Goal: Transaction & Acquisition: Purchase product/service

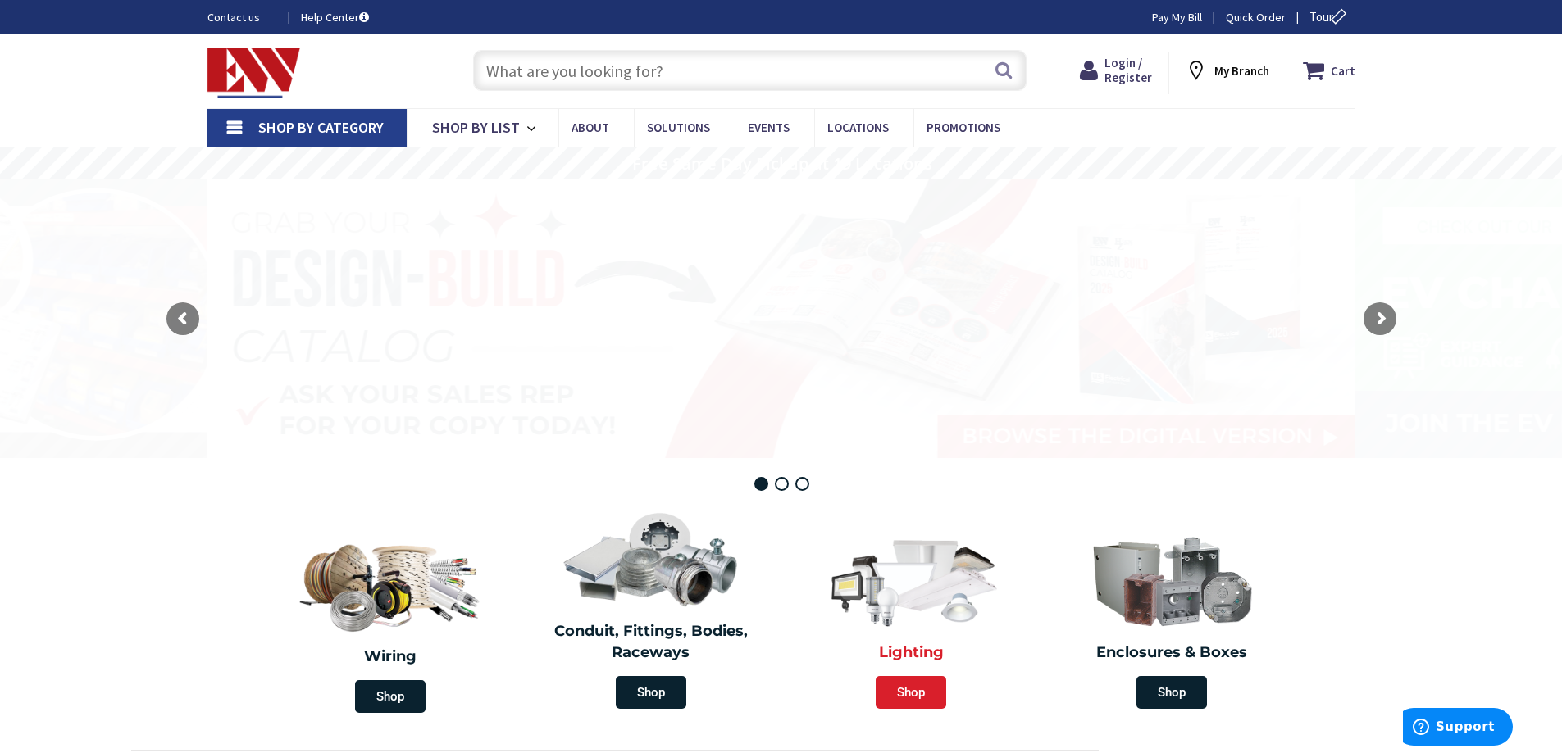
click at [914, 694] on span "Shop" at bounding box center [911, 692] width 71 height 33
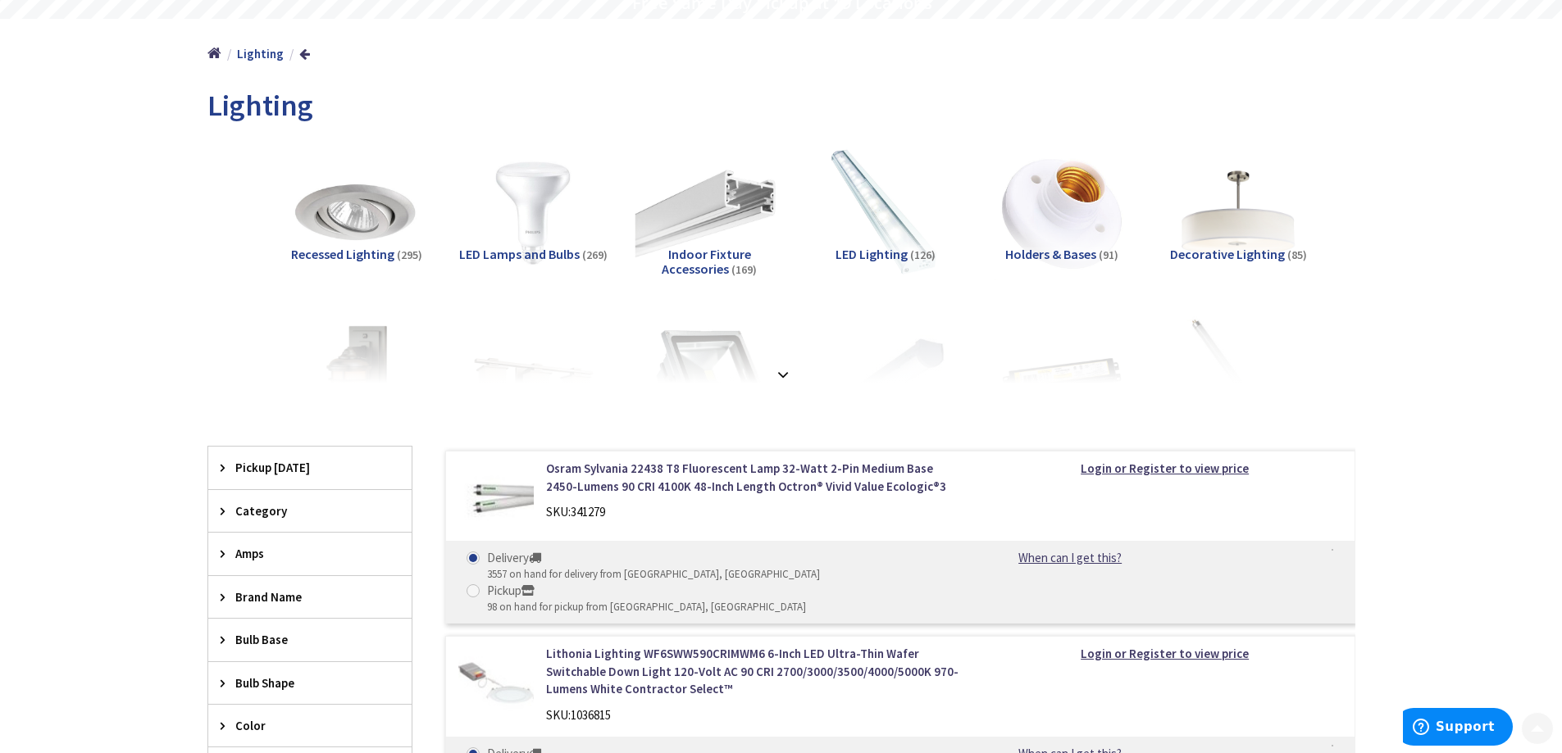
scroll to position [164, 0]
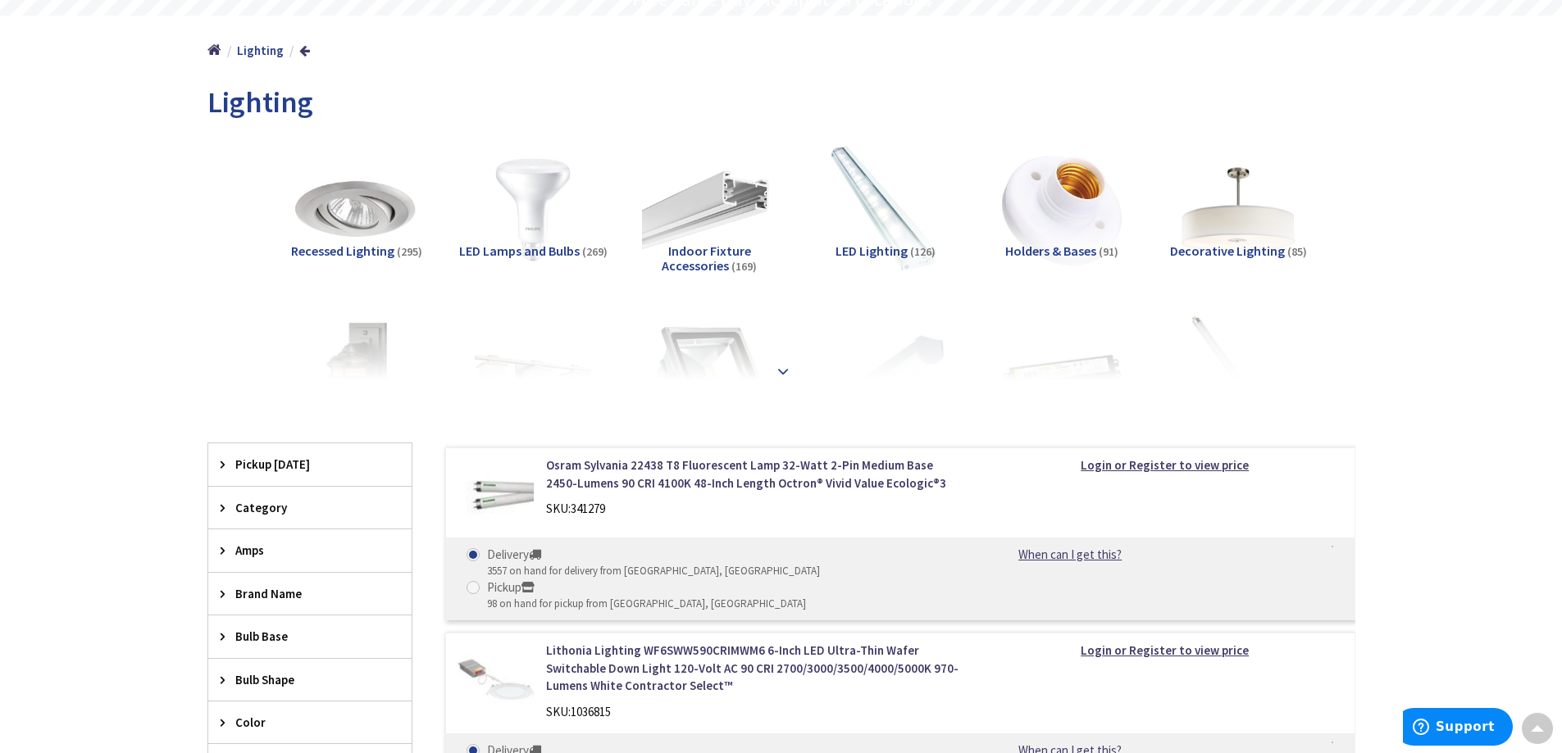
click at [784, 369] on strong at bounding box center [783, 371] width 20 height 18
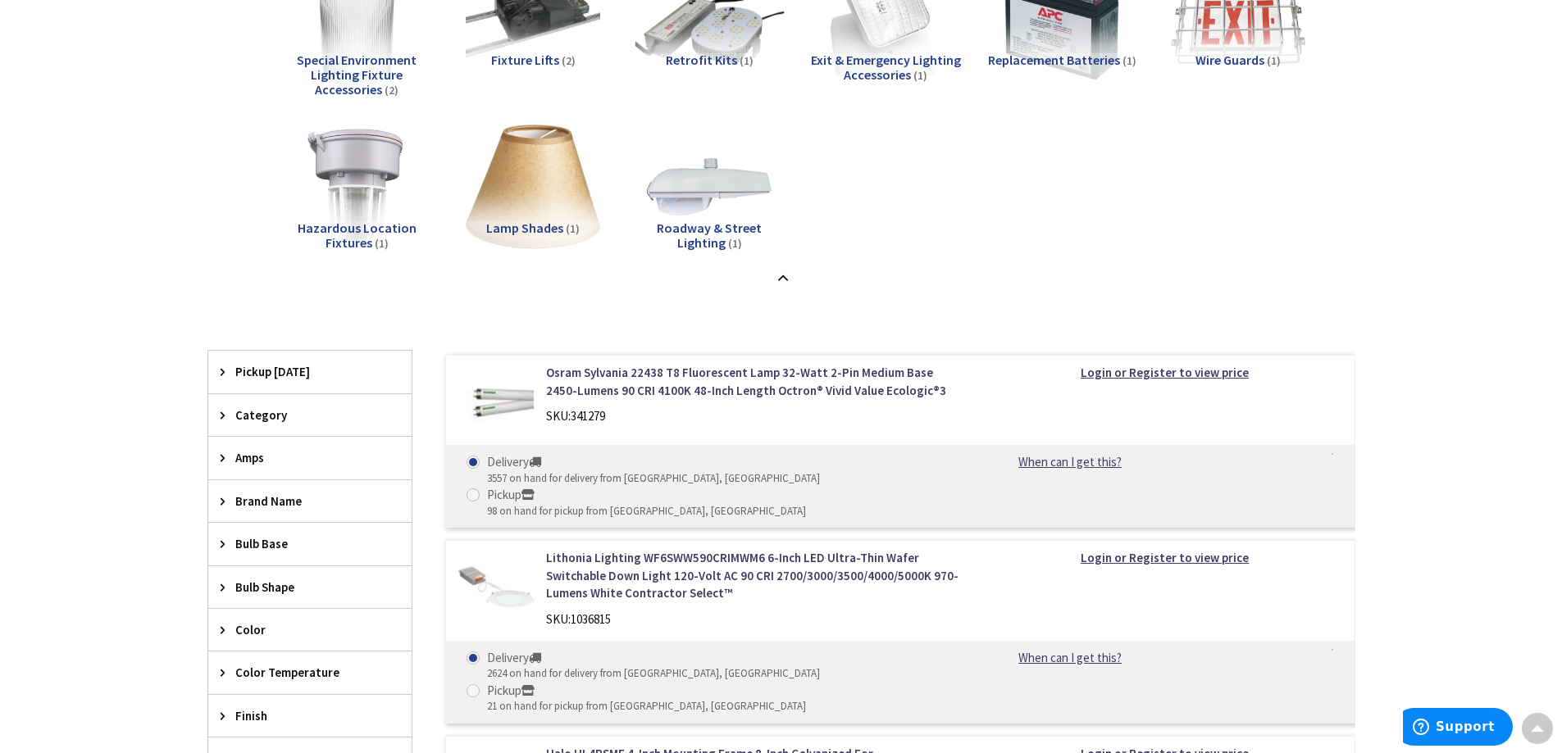
scroll to position [1722, 0]
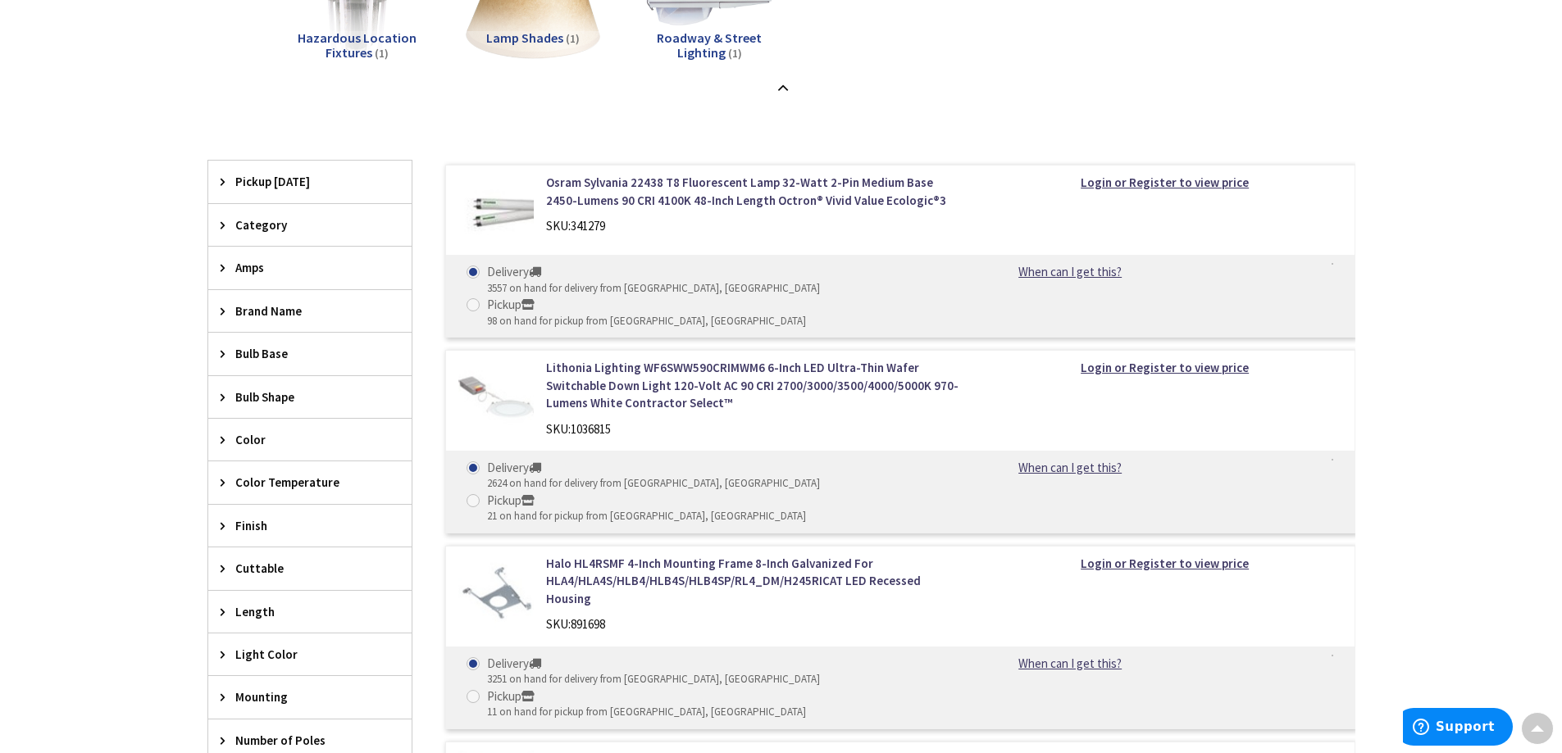
click at [250, 187] on span "Pickup Today" at bounding box center [302, 181] width 134 height 17
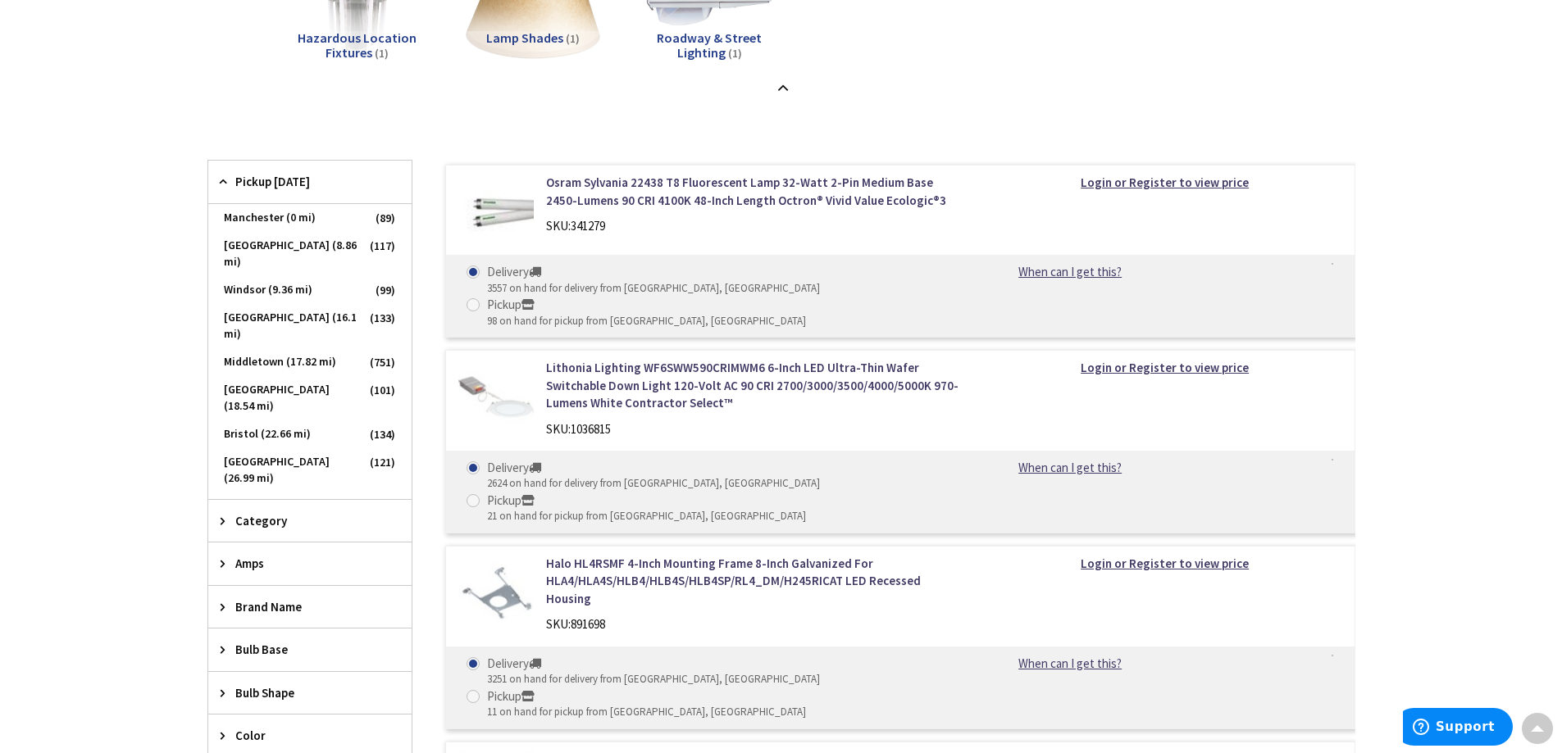
click at [251, 183] on span "Pickup Today" at bounding box center [302, 181] width 134 height 17
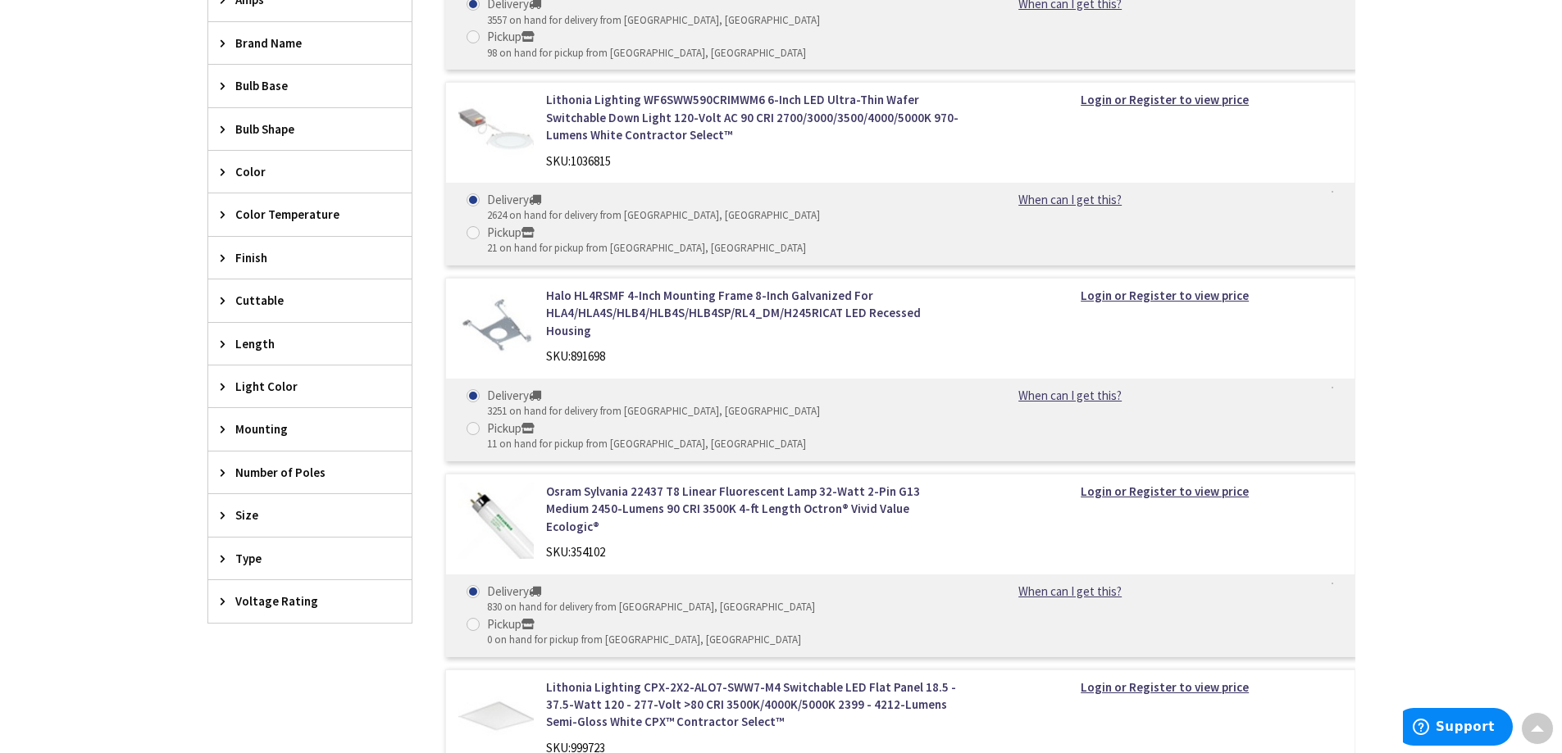
scroll to position [2050, 0]
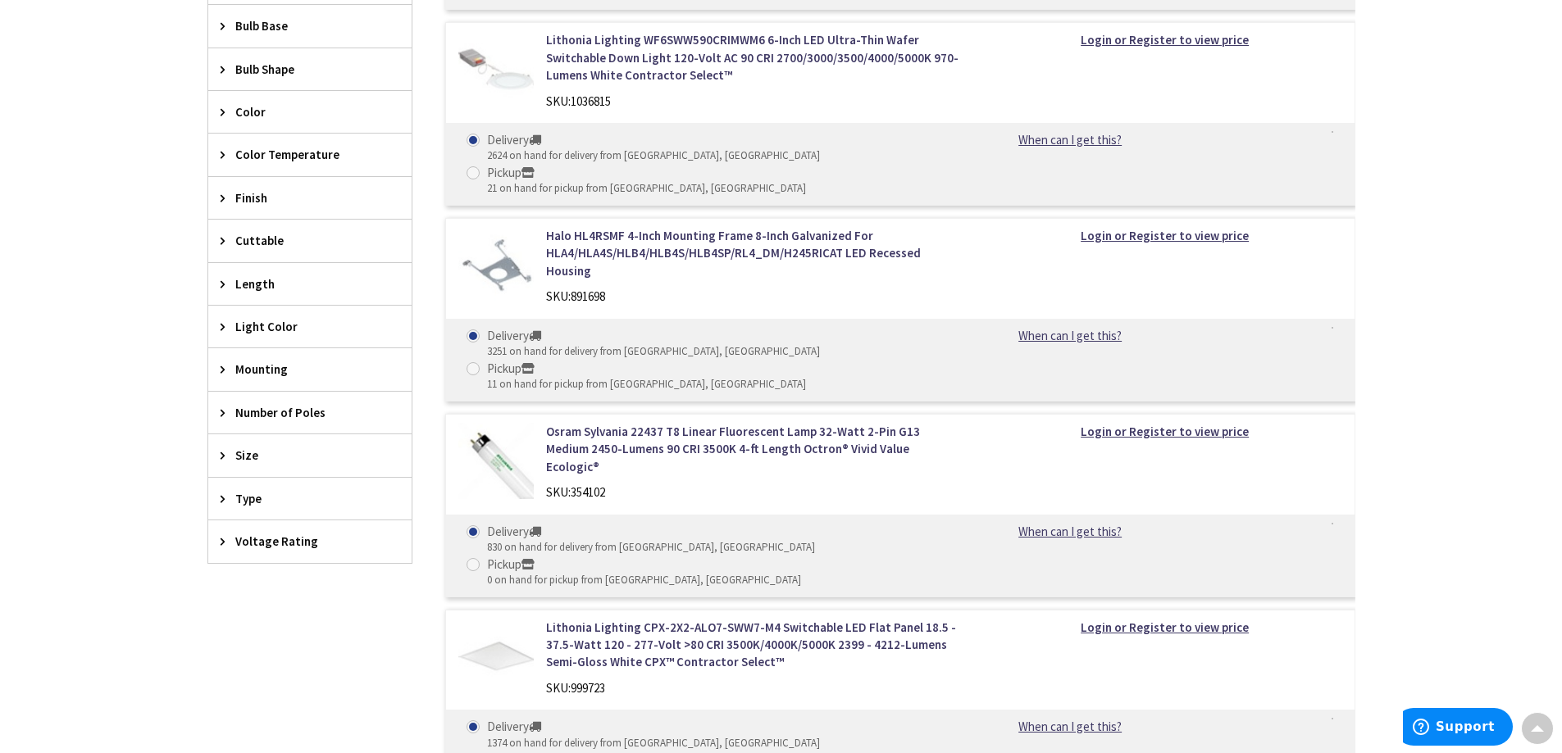
click at [301, 506] on span "Type" at bounding box center [302, 498] width 134 height 17
click at [266, 699] on button "Show more" at bounding box center [309, 699] width 203 height 28
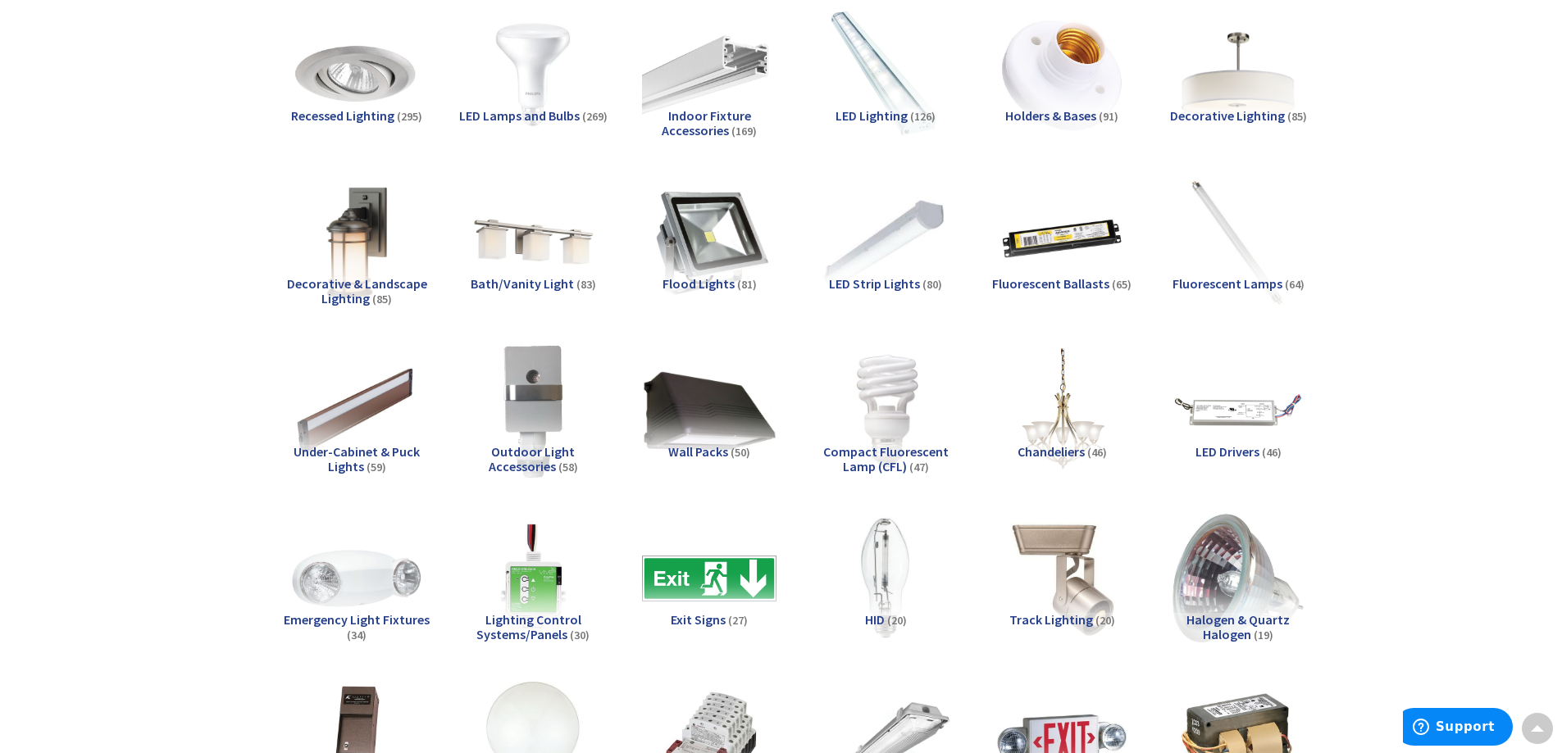
scroll to position [0, 0]
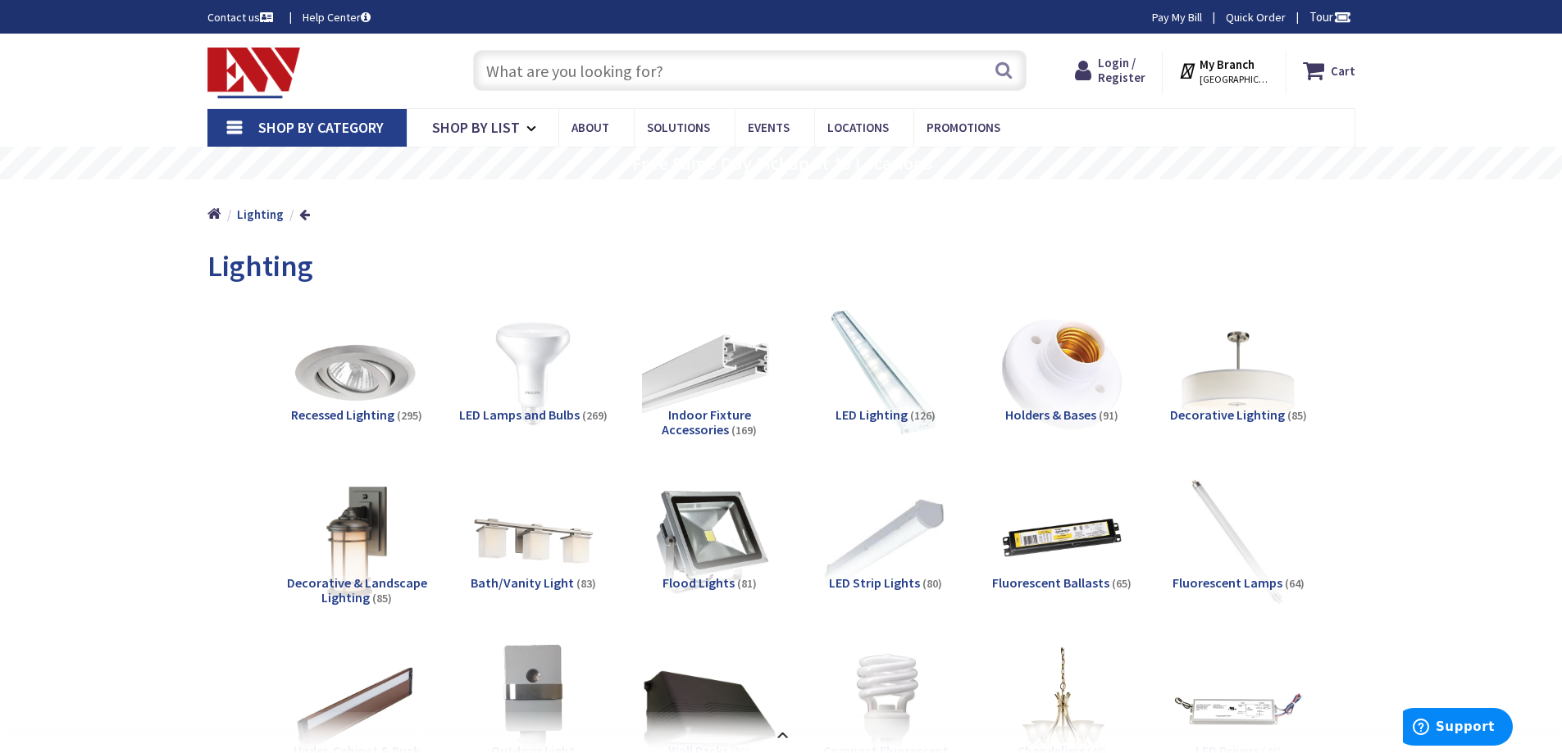
click at [330, 121] on span "Shop By Category" at bounding box center [320, 127] width 125 height 19
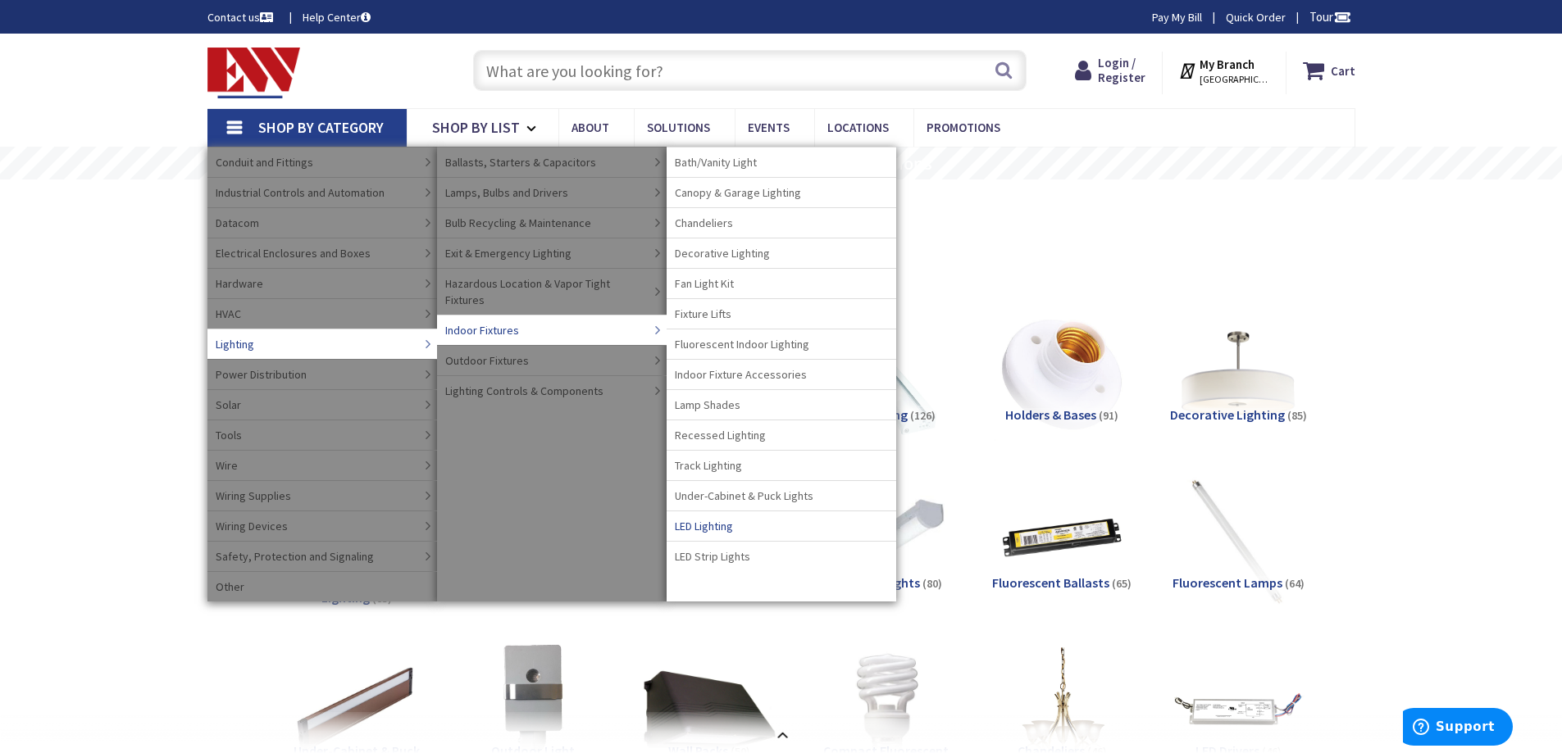
click at [719, 530] on span "LED Lighting" at bounding box center [704, 526] width 58 height 16
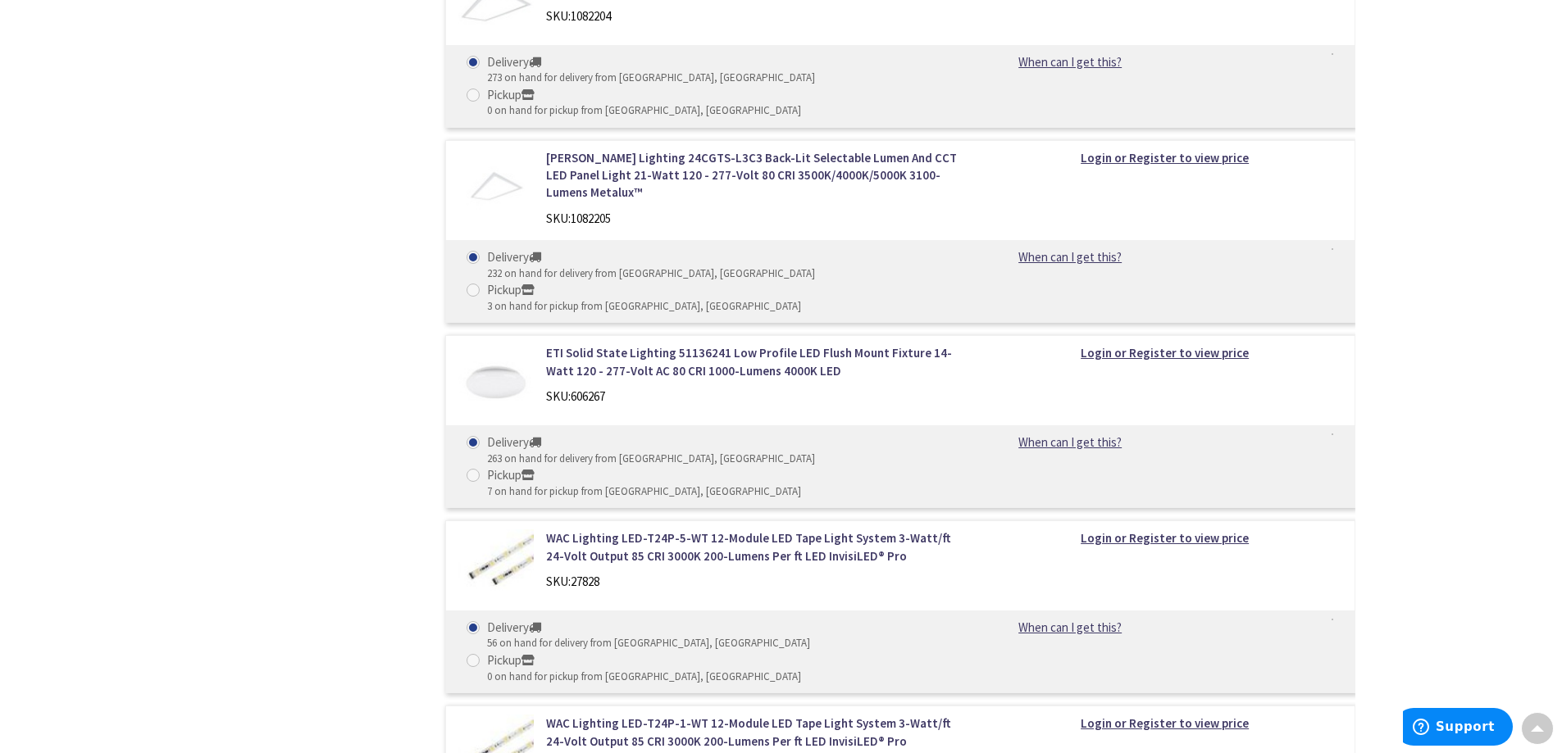
scroll to position [683, 0]
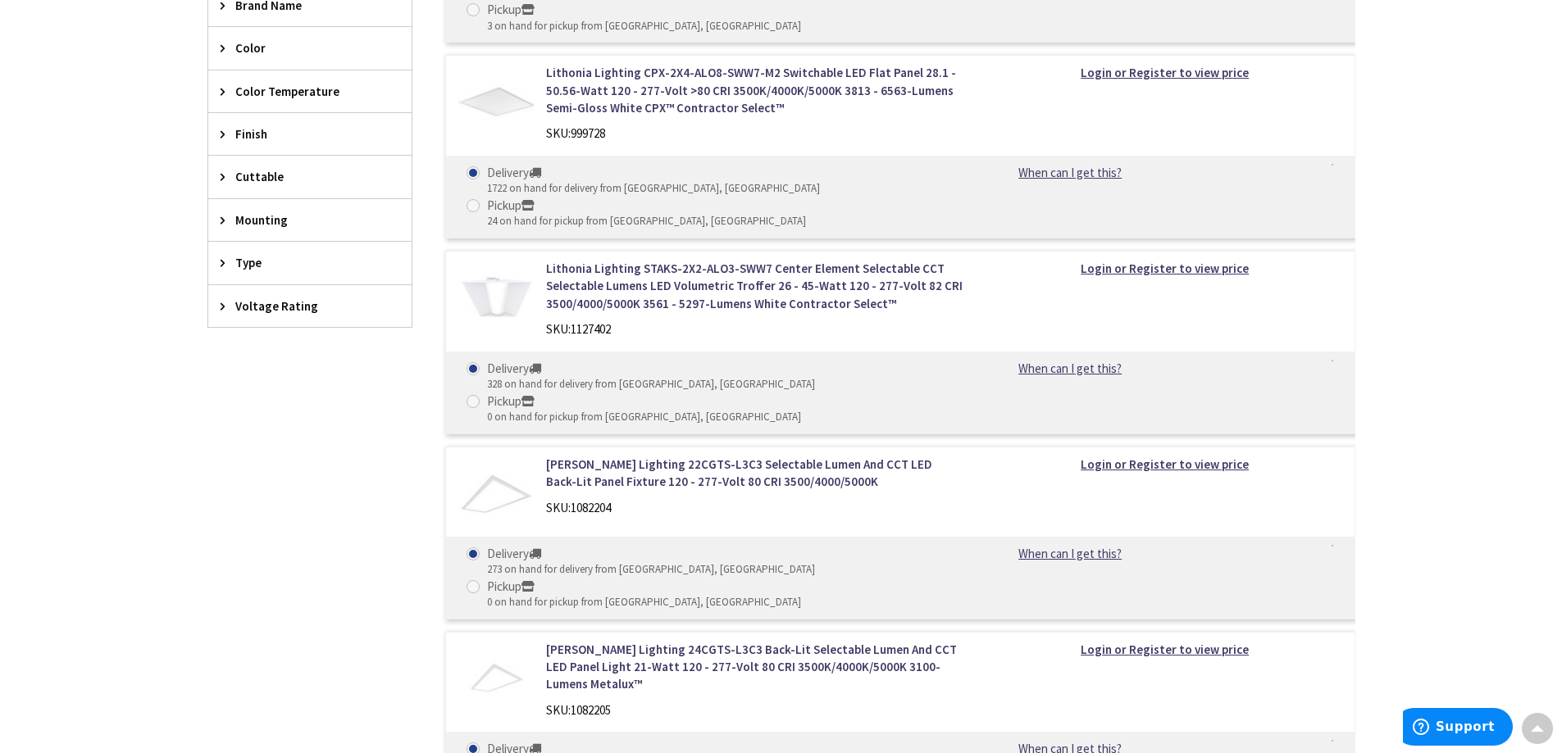
click at [239, 262] on span "Type" at bounding box center [302, 262] width 134 height 17
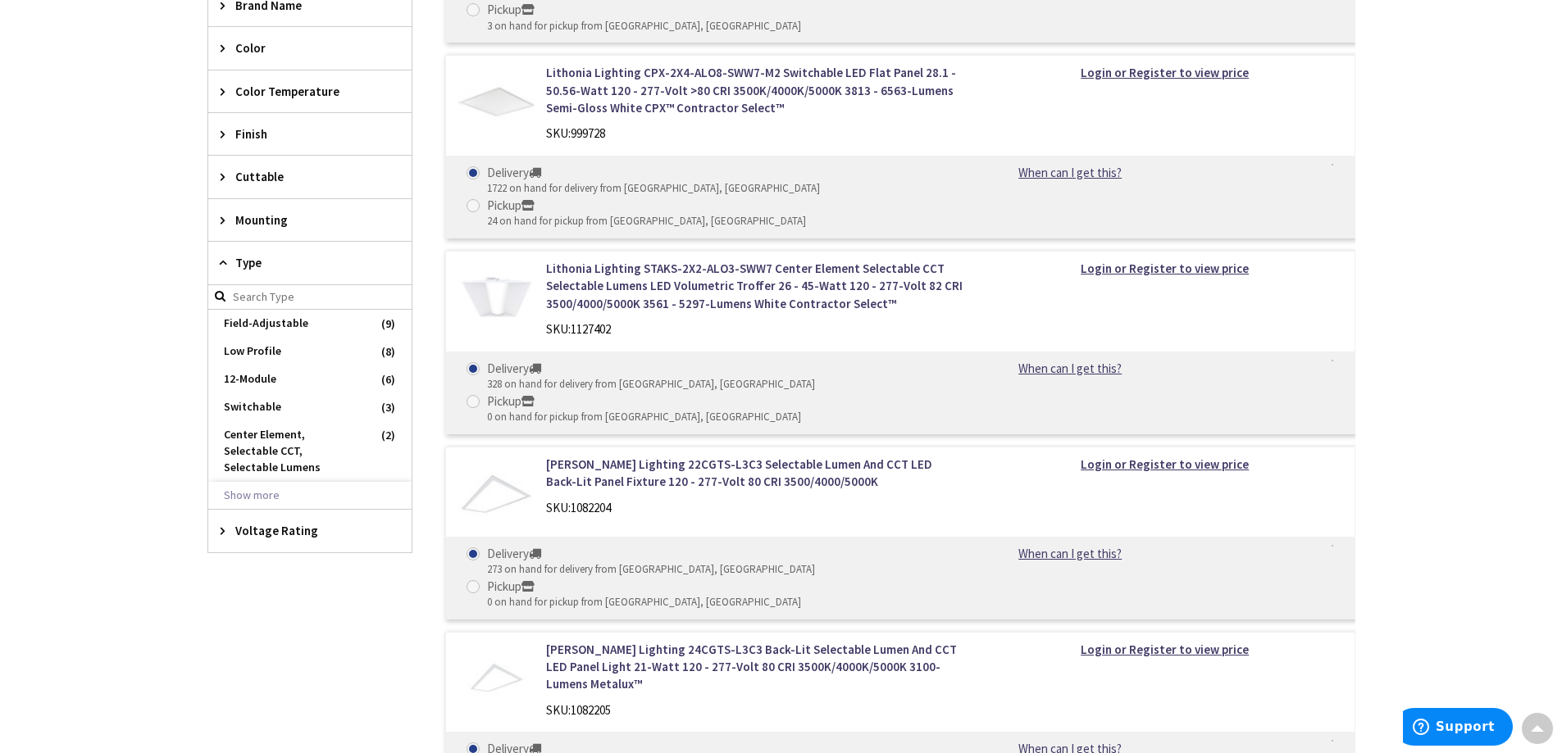
click at [232, 265] on icon at bounding box center [227, 263] width 12 height 12
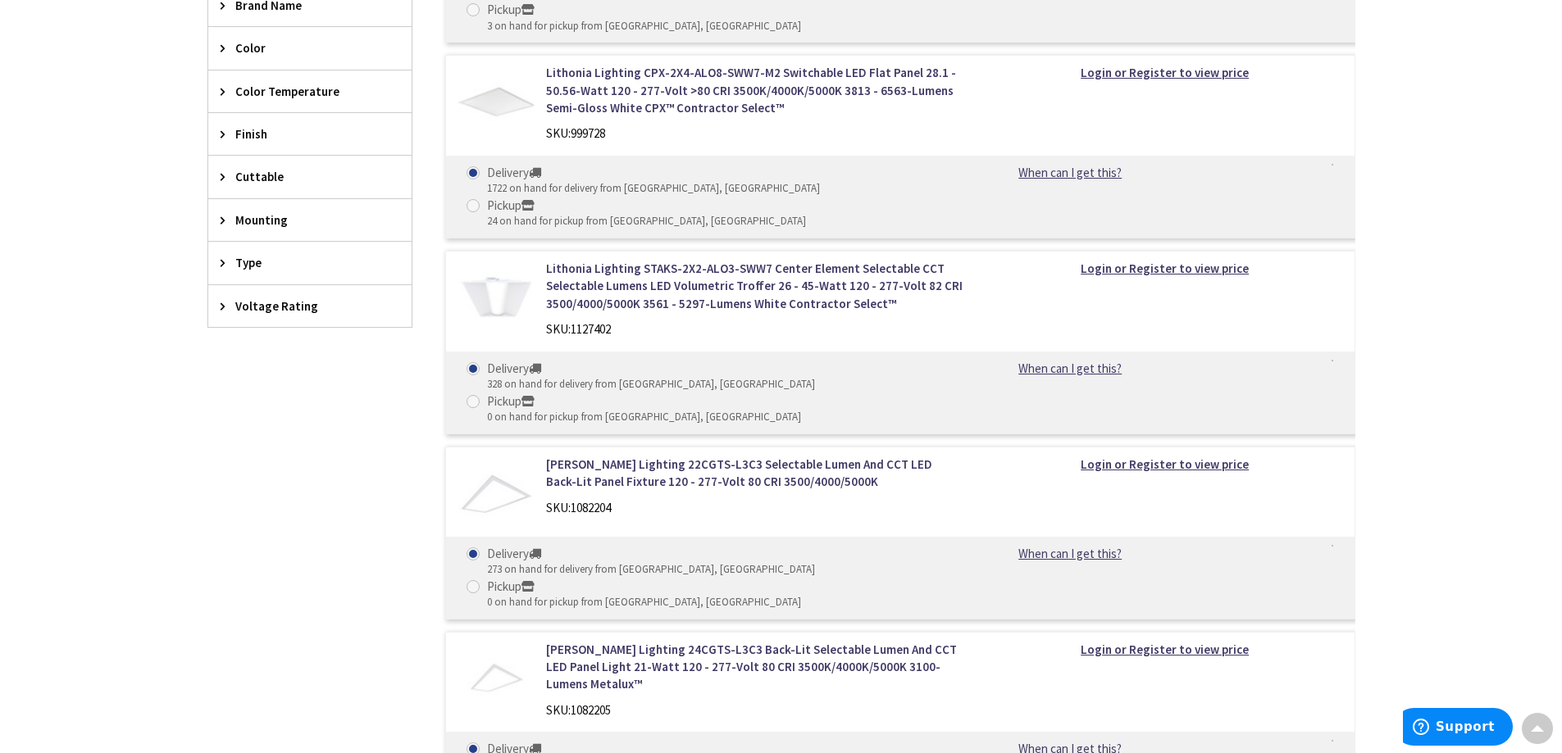
click at [235, 225] on span "Mounting" at bounding box center [302, 220] width 134 height 17
click at [223, 221] on icon at bounding box center [227, 220] width 12 height 12
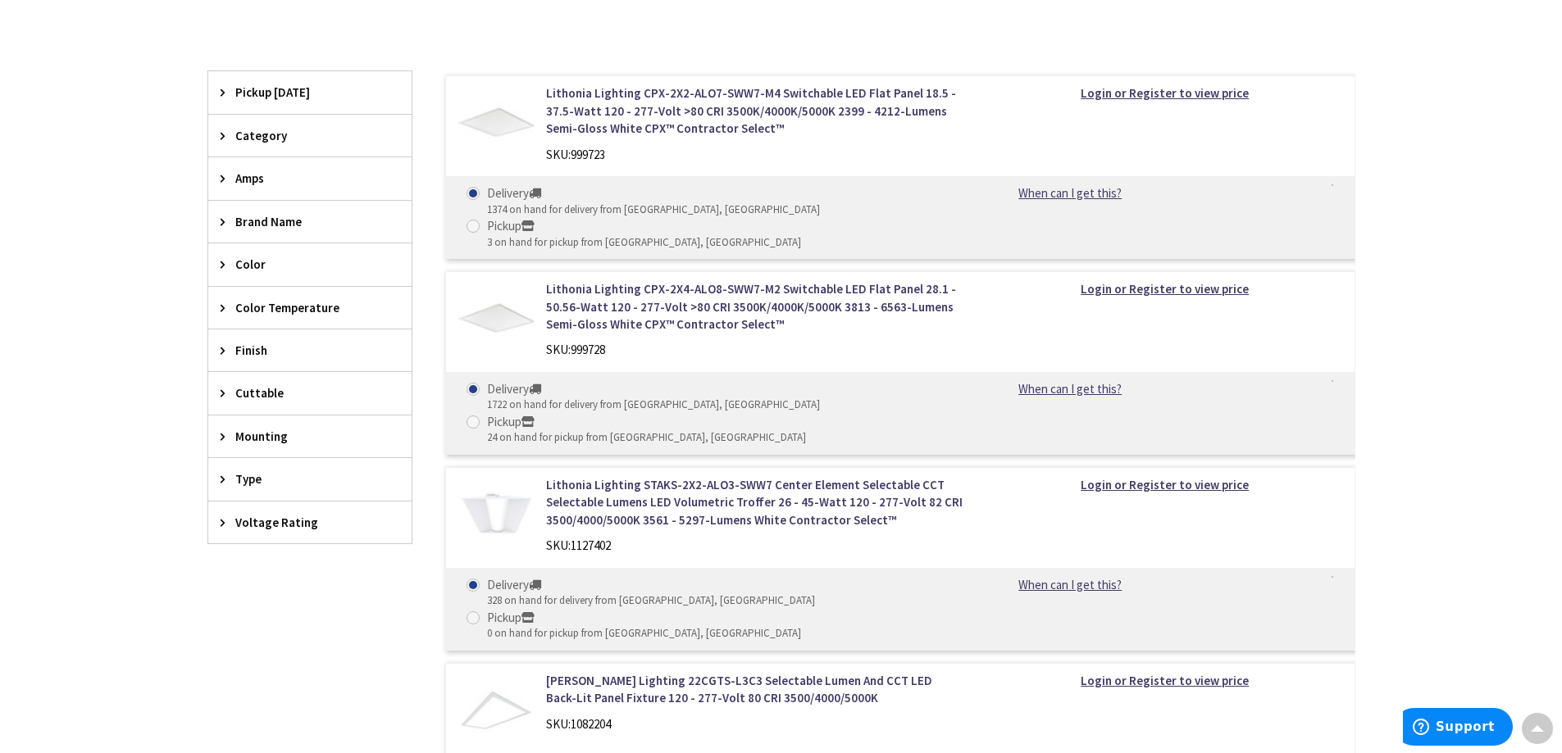
scroll to position [437, 0]
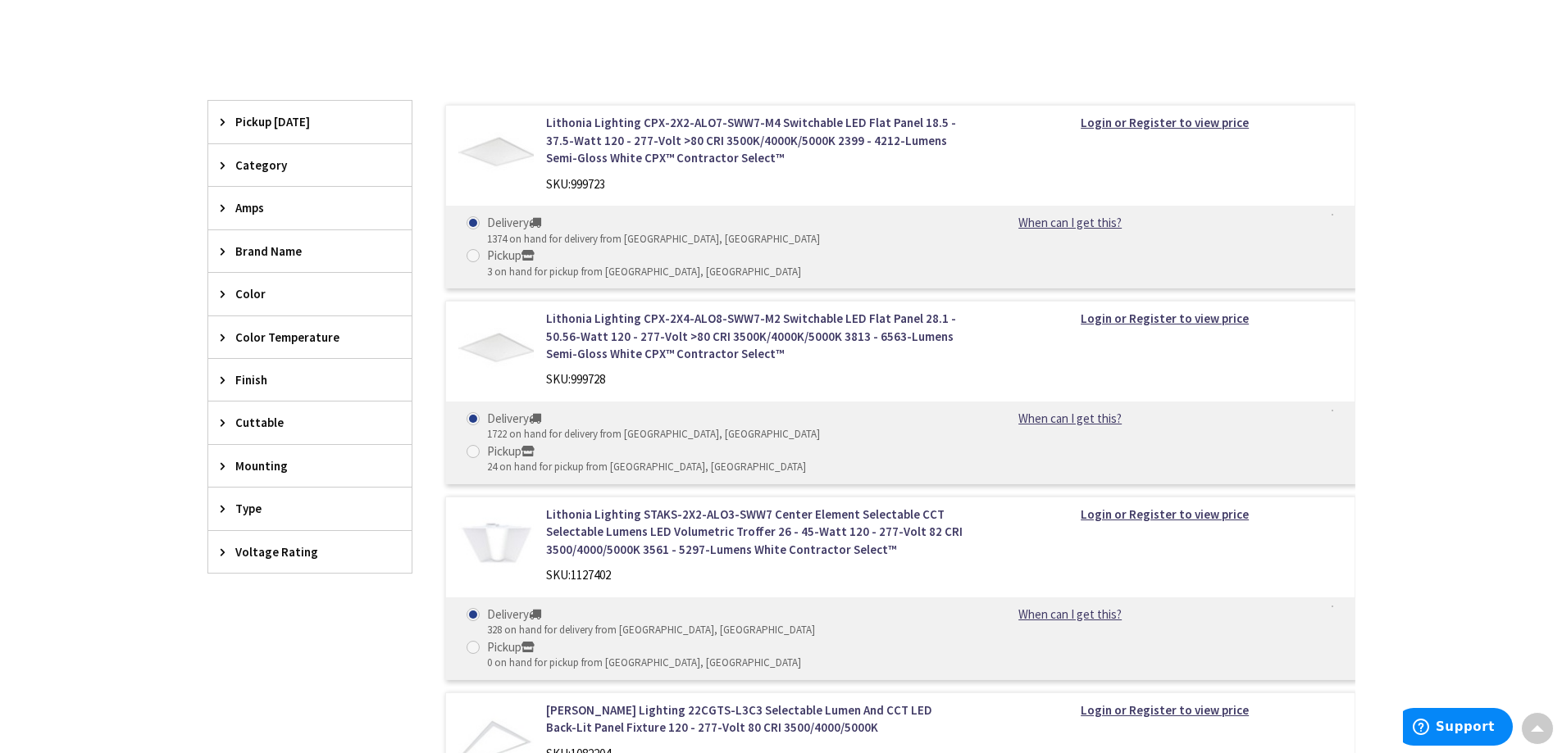
click at [239, 165] on span "Category" at bounding box center [302, 165] width 134 height 17
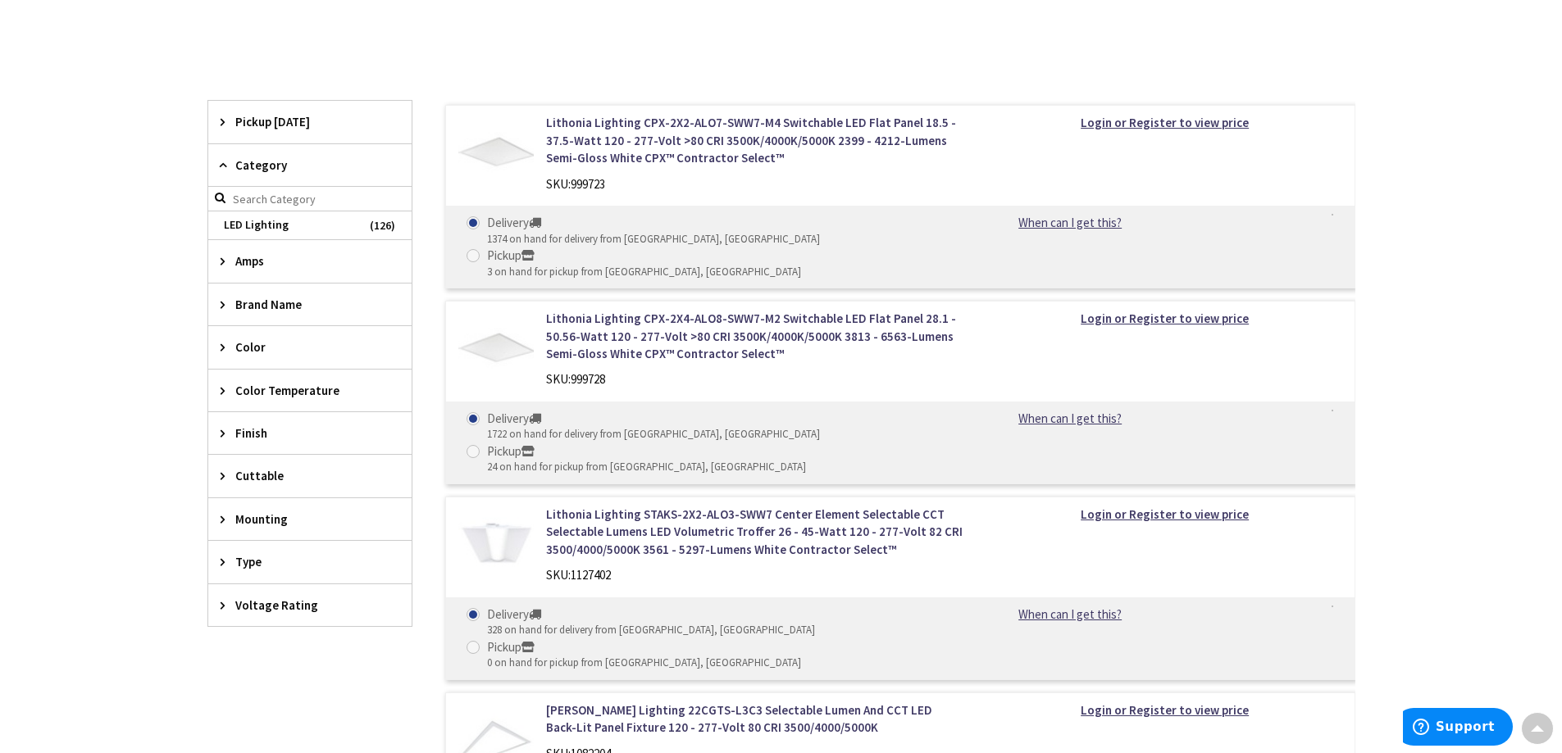
click at [230, 166] on icon at bounding box center [227, 165] width 12 height 12
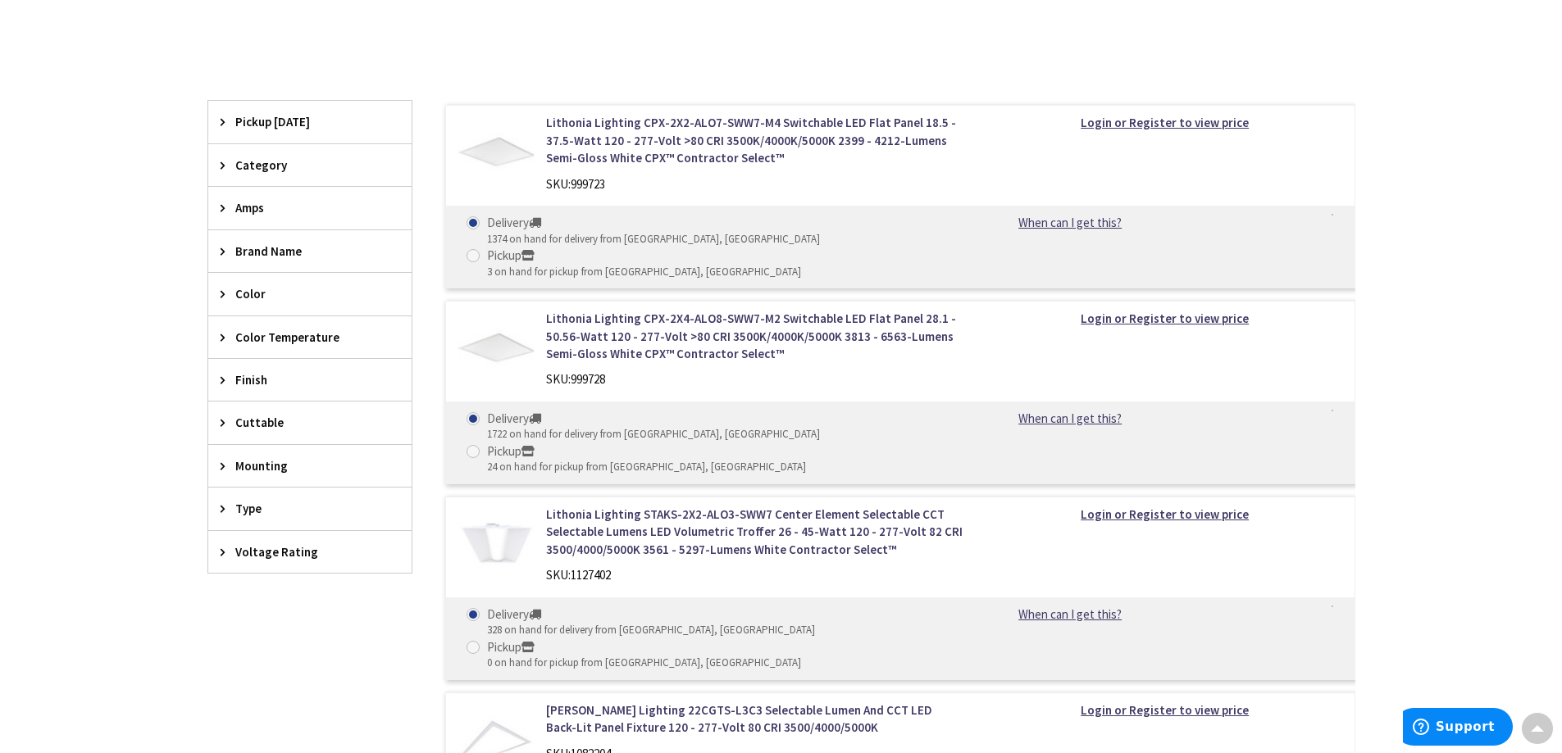
click at [248, 291] on span "Color" at bounding box center [302, 293] width 134 height 17
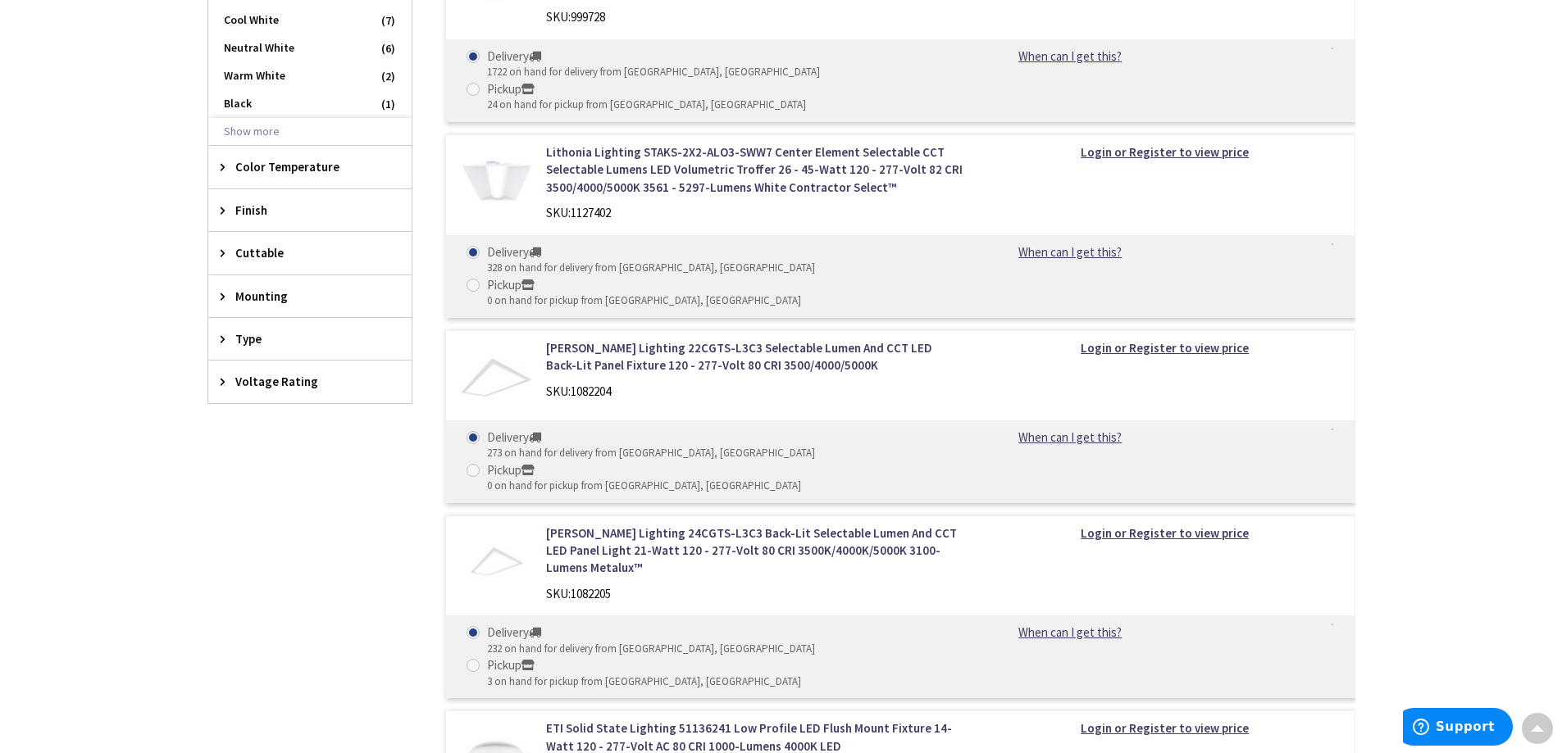
scroll to position [765, 0]
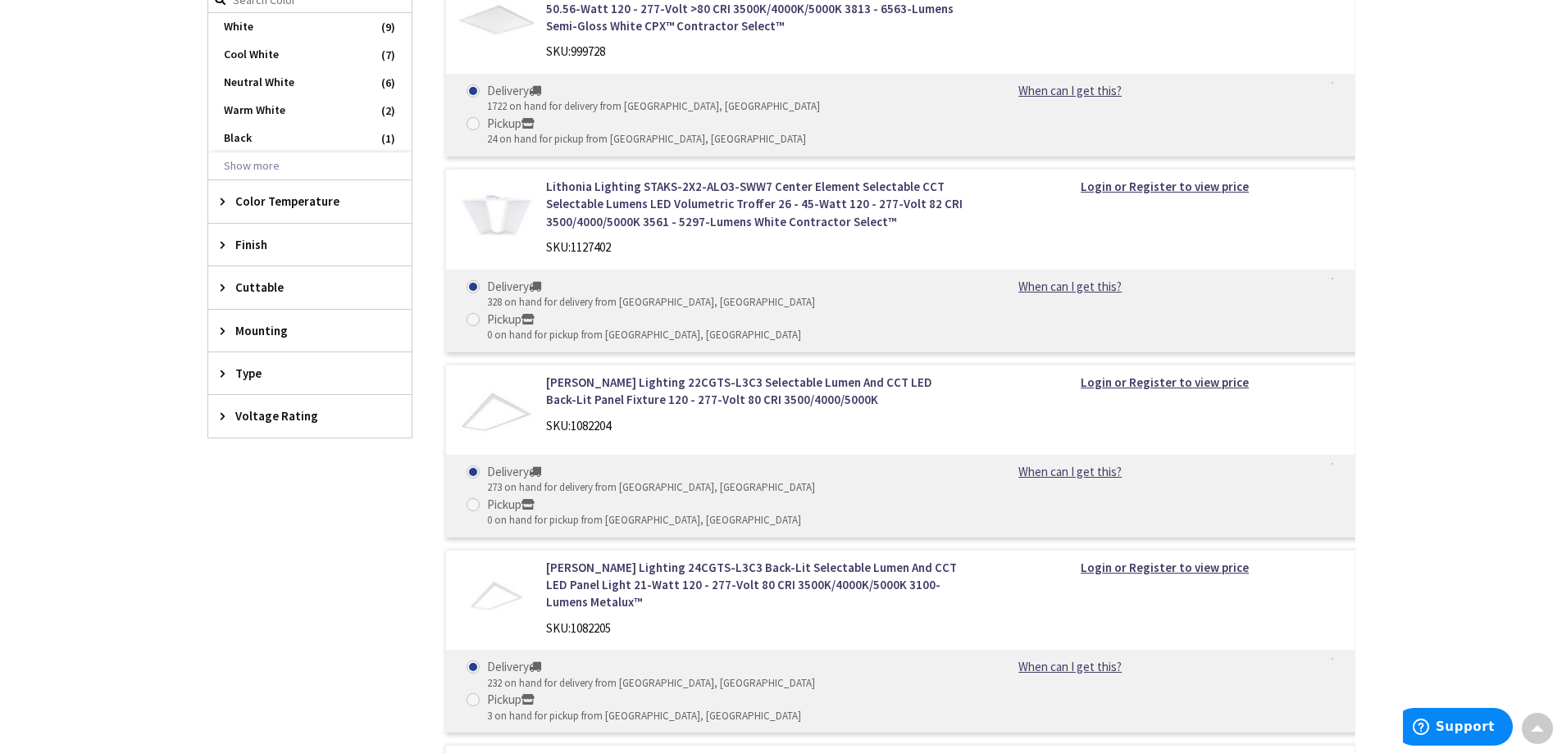
click at [290, 415] on span "Voltage Rating" at bounding box center [302, 415] width 134 height 17
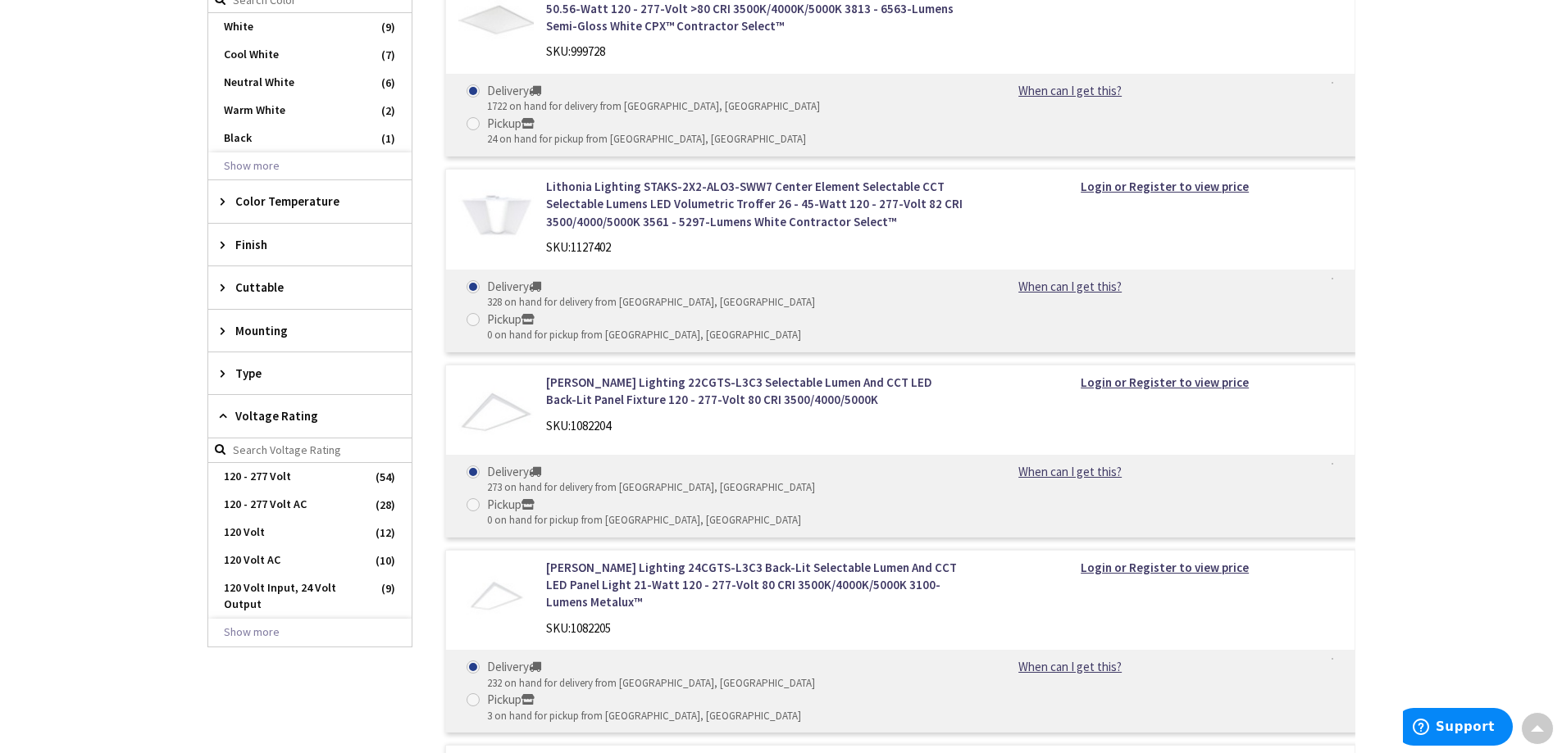
click at [292, 416] on span "Voltage Rating" at bounding box center [302, 415] width 134 height 17
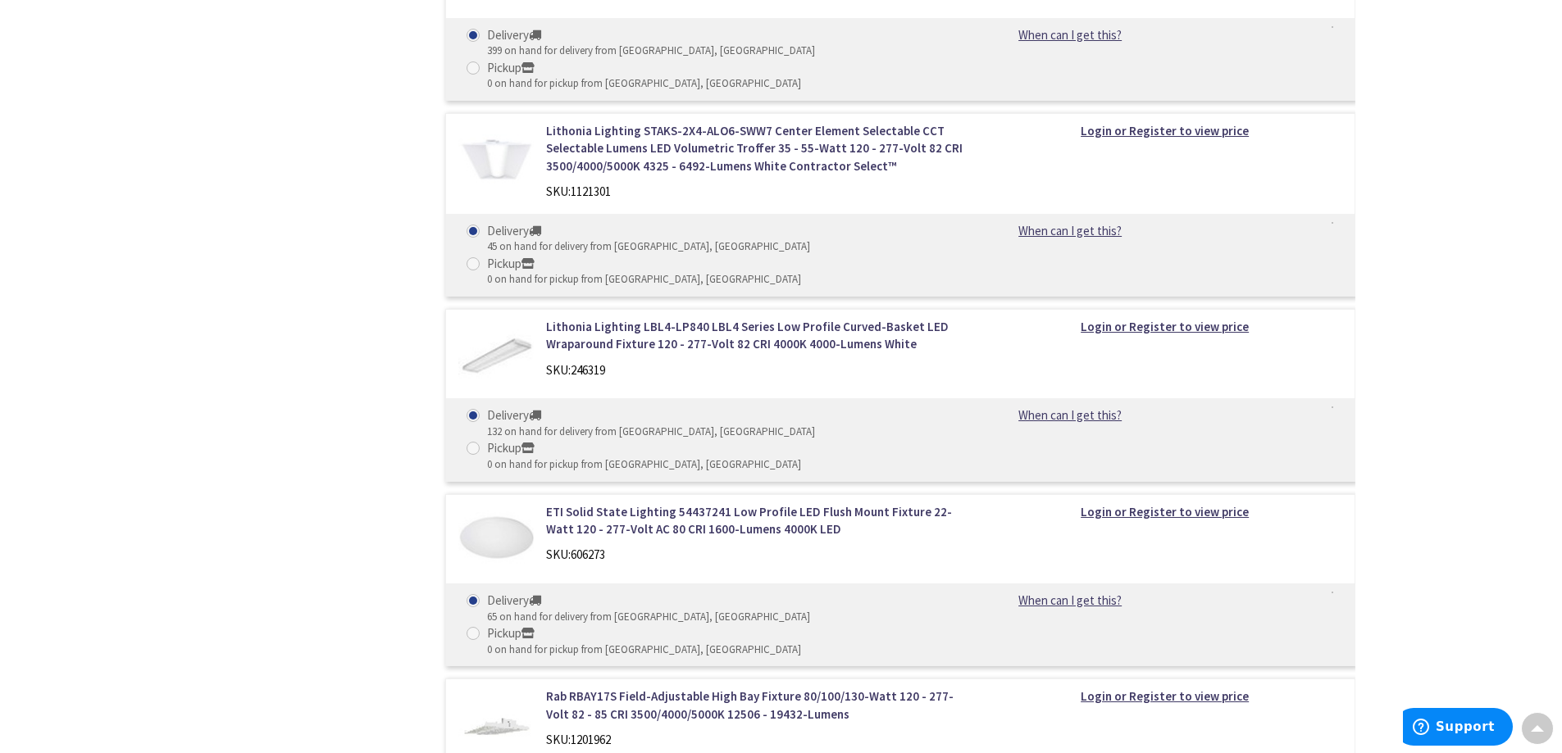
scroll to position [1968, 0]
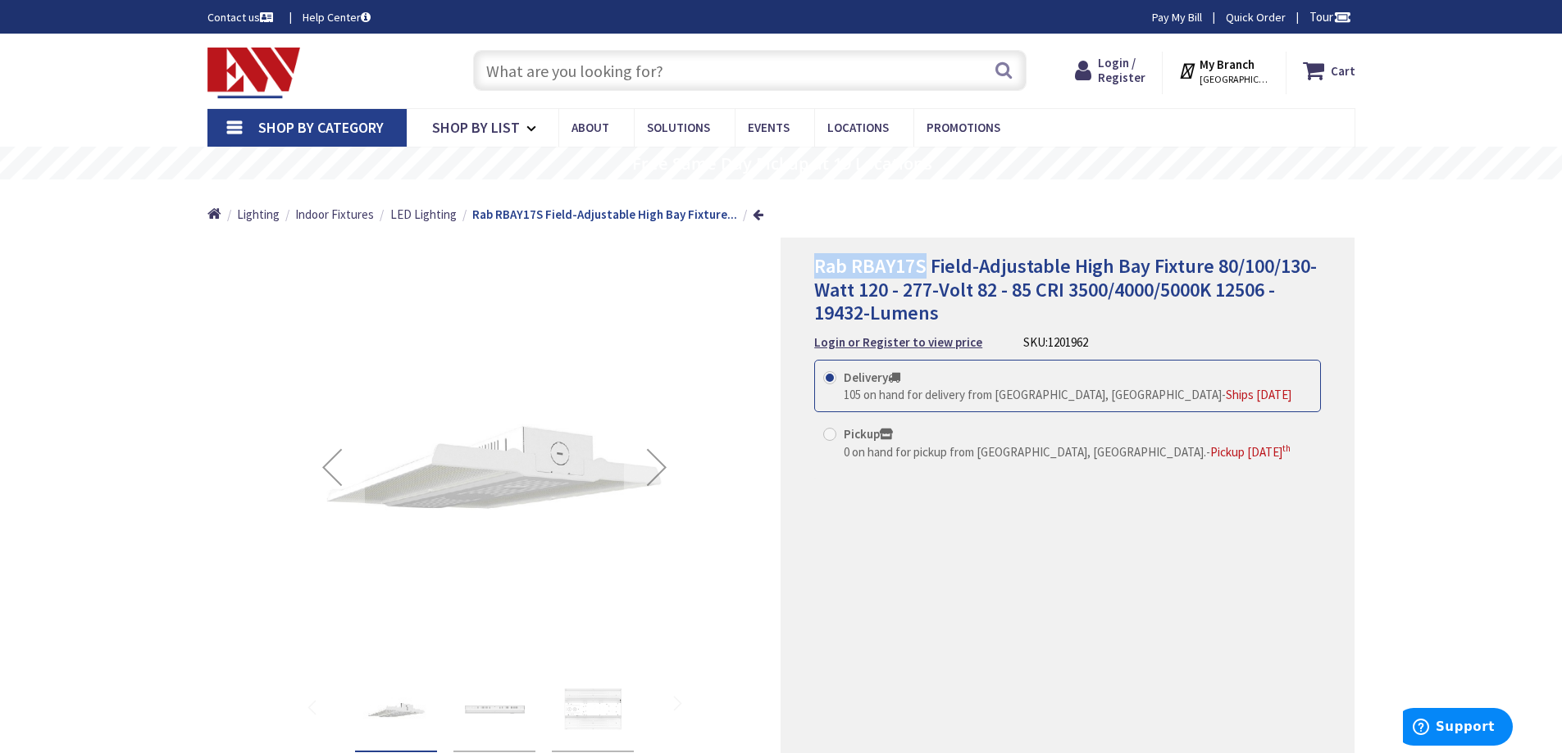
drag, startPoint x: 924, startPoint y: 267, endPoint x: 815, endPoint y: 266, distance: 109.1
click at [815, 266] on span "Rab RBAY17S Field-Adjustable High Bay Fixture 80/100/130-Watt 120 - 277-Volt 82…" at bounding box center [1065, 289] width 503 height 73
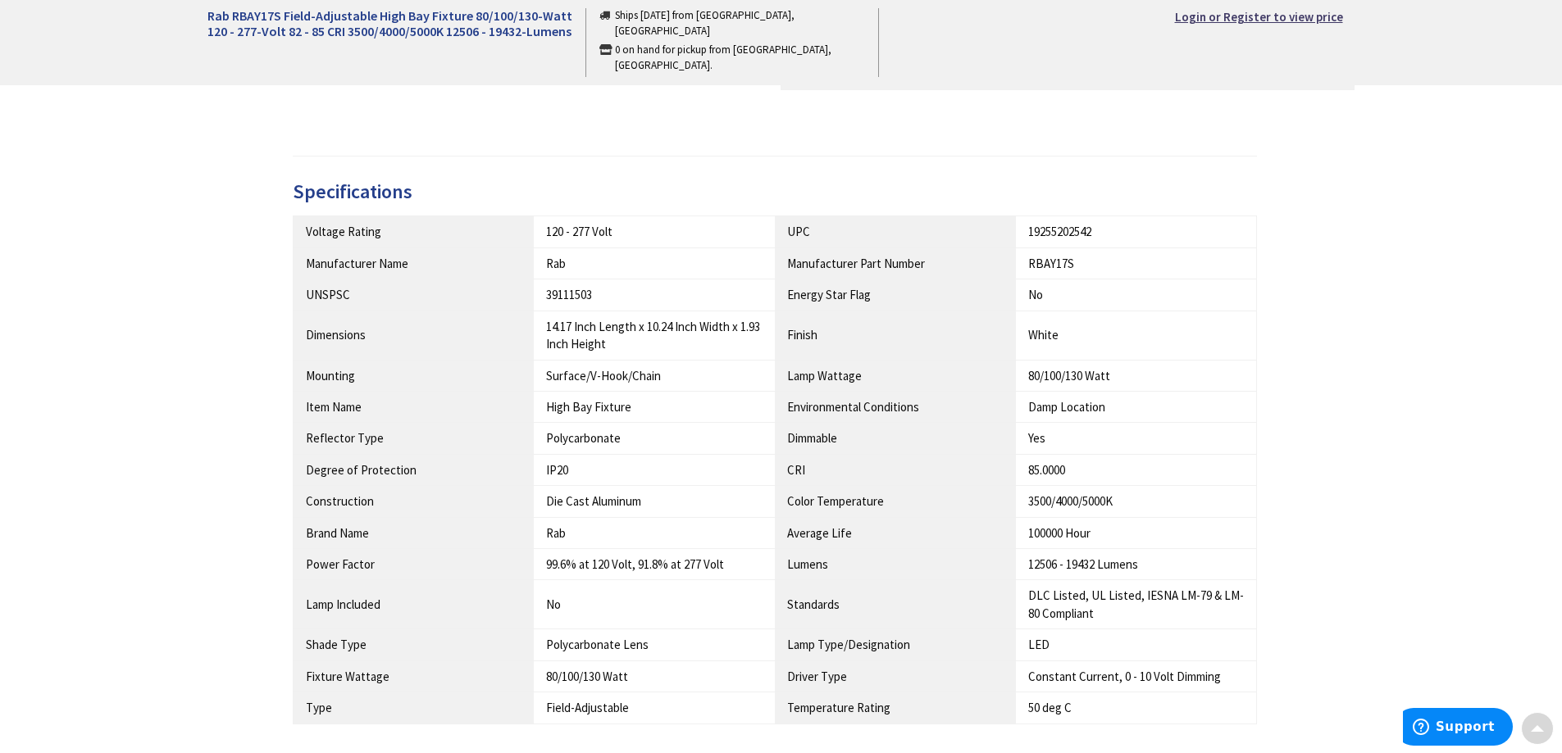
scroll to position [738, 0]
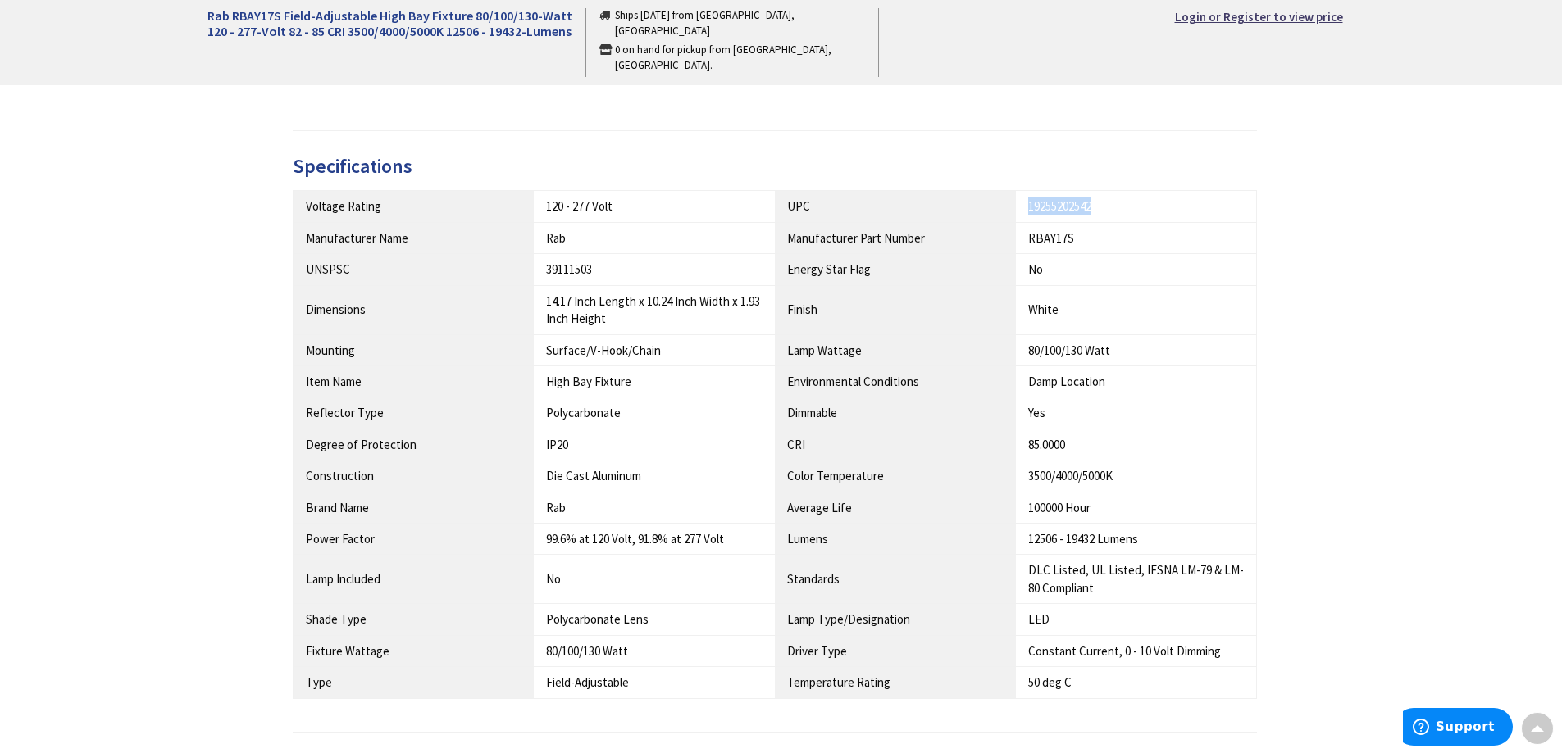
drag, startPoint x: 1103, startPoint y: 208, endPoint x: 1026, endPoint y: 211, distance: 77.1
click at [1026, 211] on td "19255202542" at bounding box center [1136, 206] width 241 height 31
copy div "19255202542"
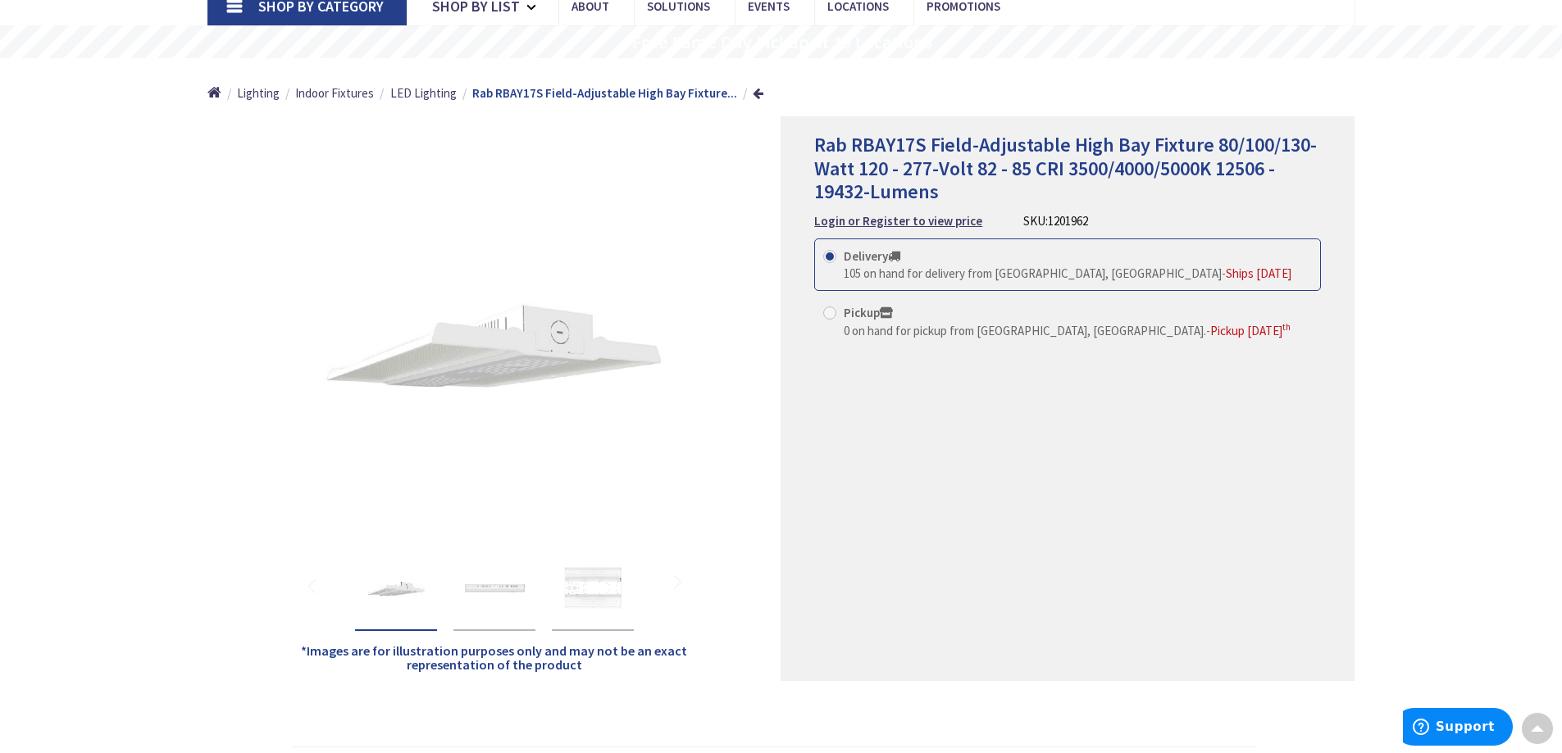
scroll to position [0, 0]
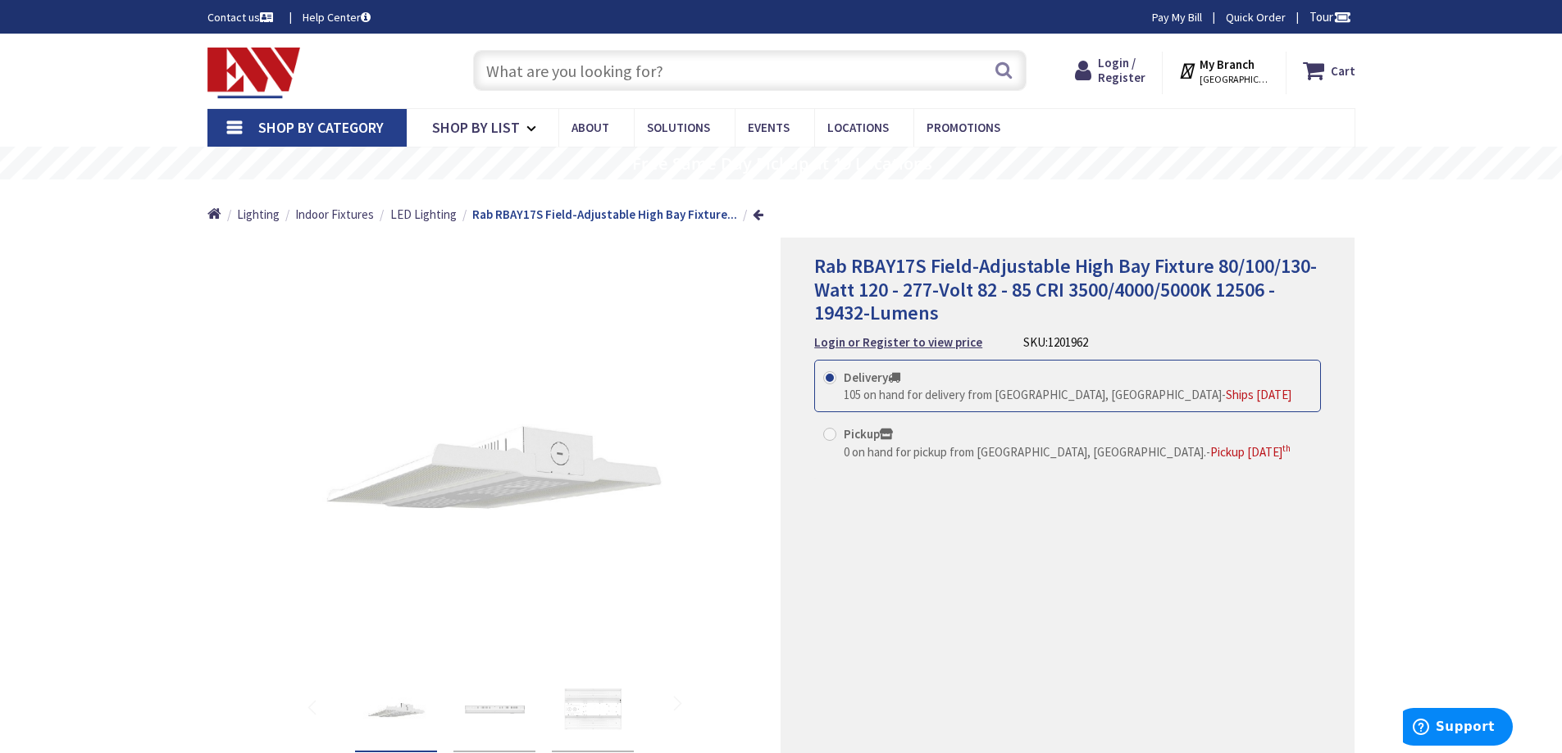
click at [739, 614] on div "*Images are for illustration purposes only and may not be an exact representati…" at bounding box center [494, 520] width 574 height 565
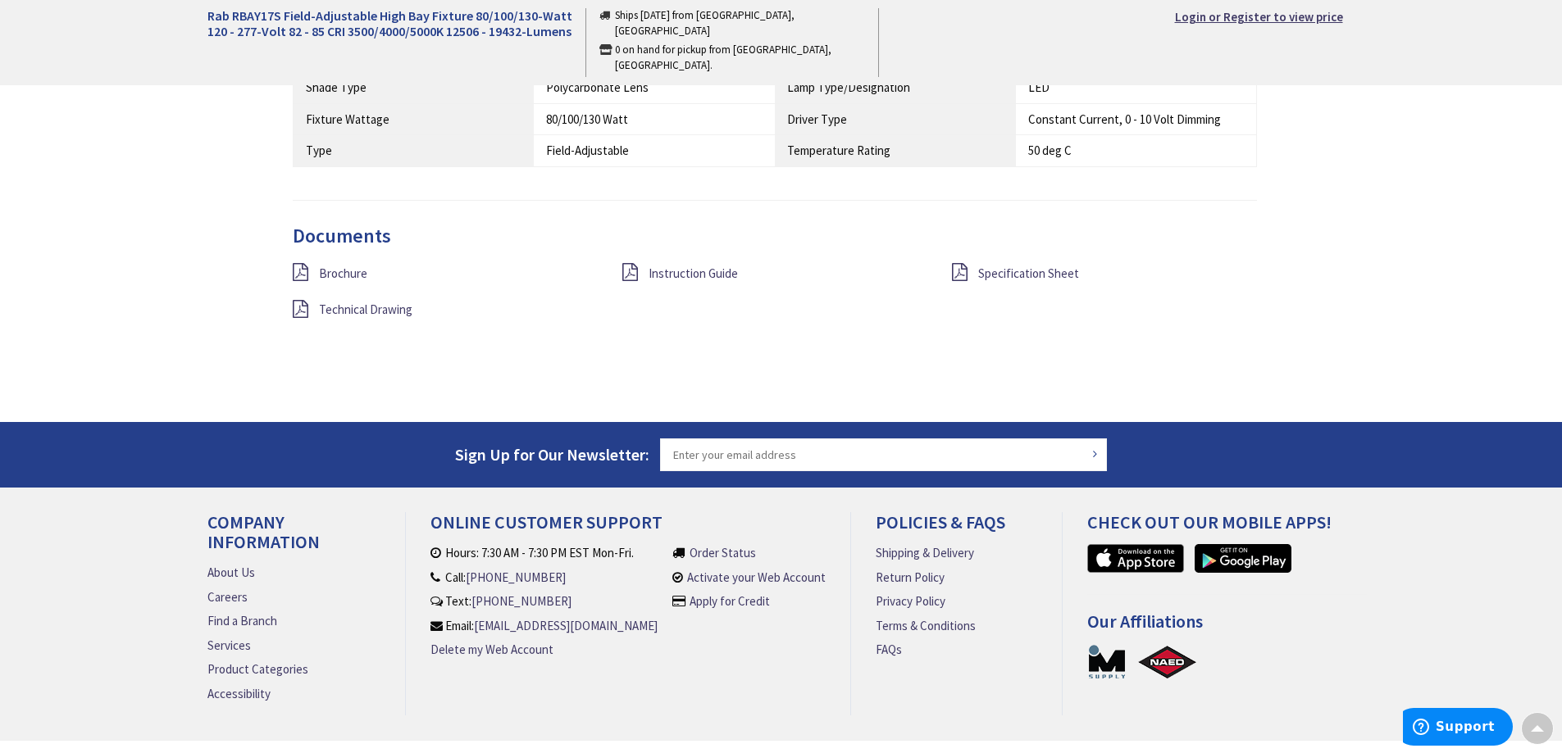
scroll to position [1241, 0]
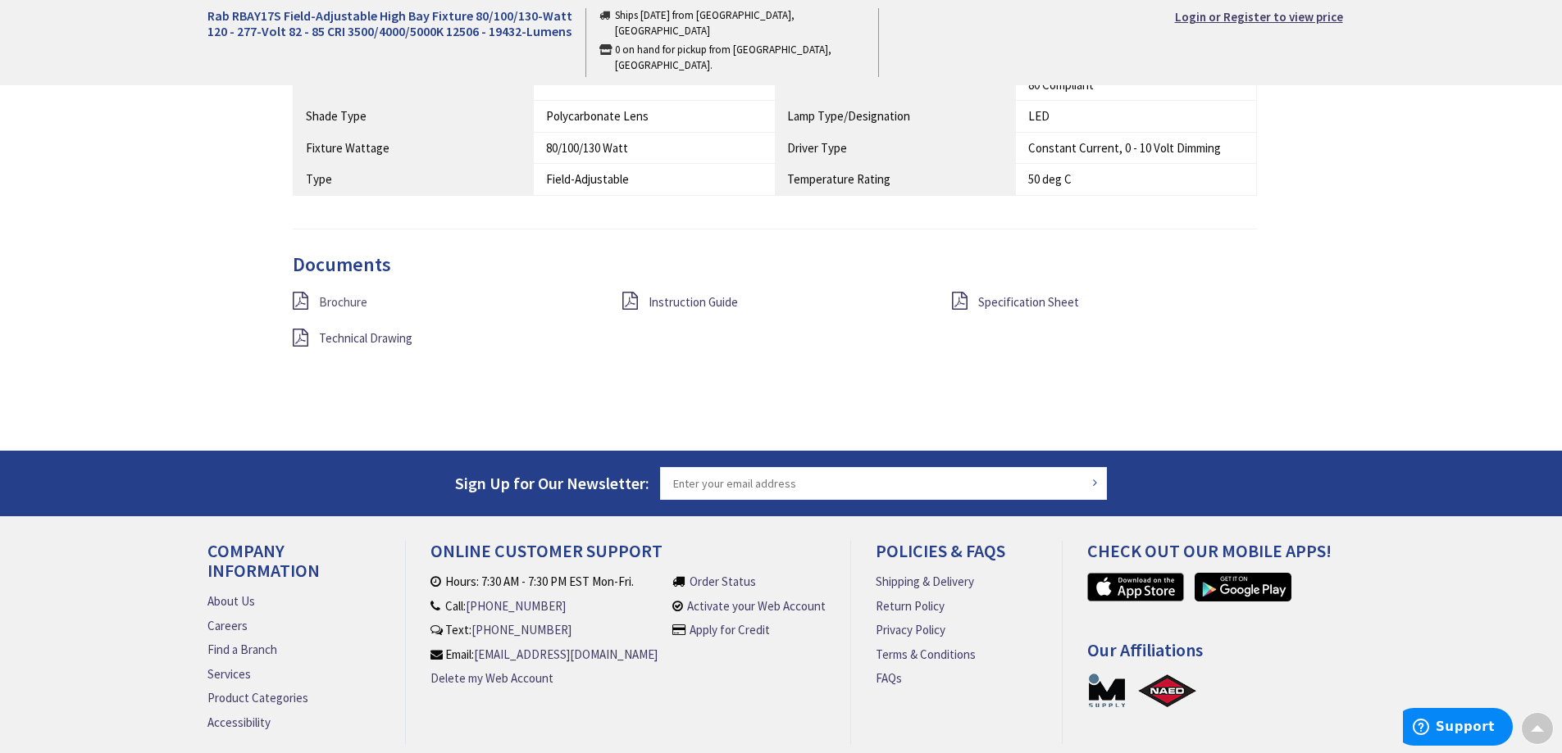
click at [337, 301] on span "Brochure" at bounding box center [343, 302] width 48 height 16
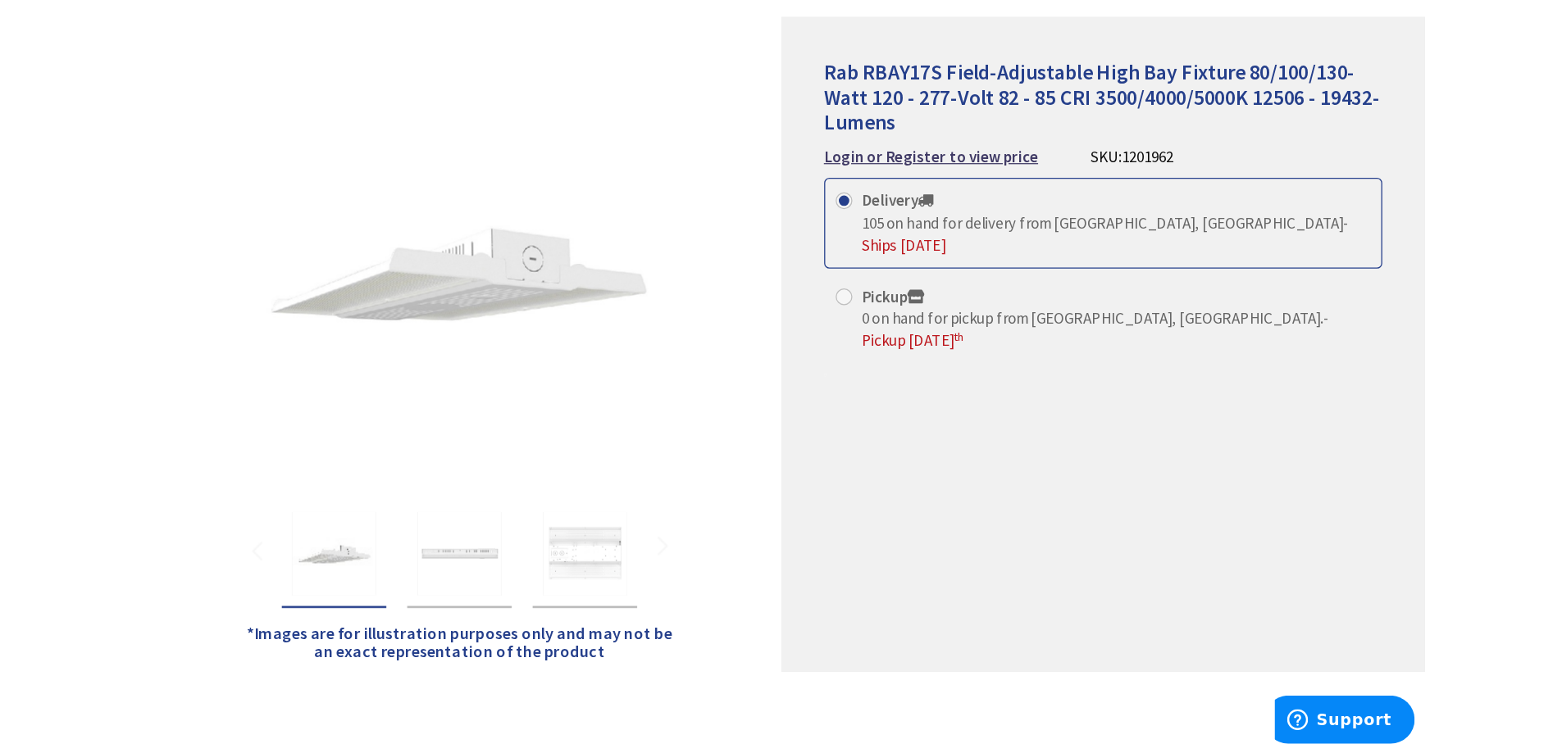
scroll to position [246, 0]
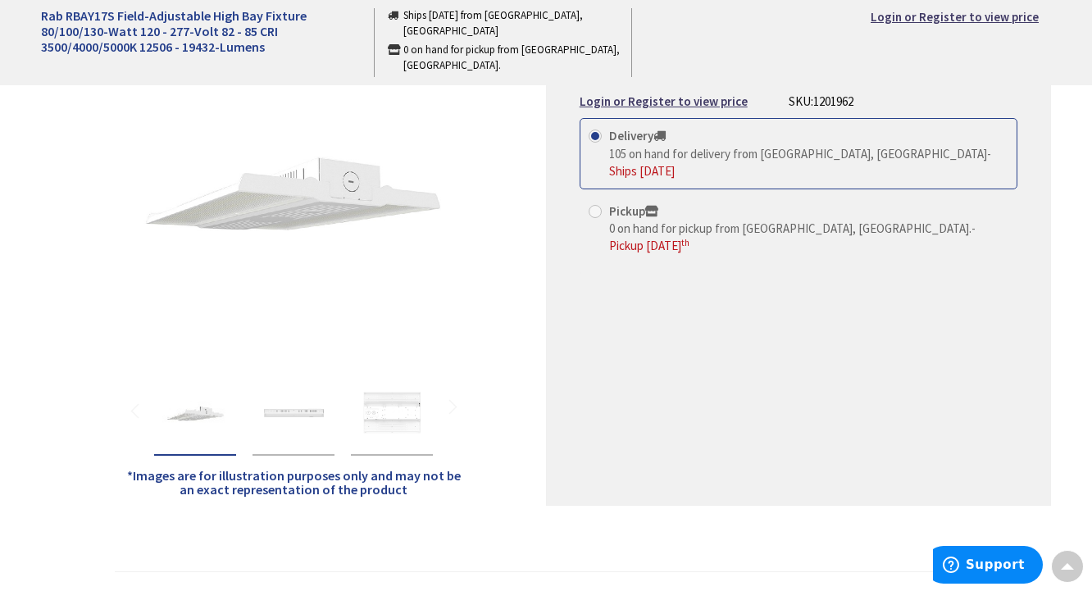
click at [575, 416] on div "Rab RBAY17S Field-Adjustable High Bay Fixture 80/100/130-Watt 120 - 277-Volt 82…" at bounding box center [798, 249] width 505 height 514
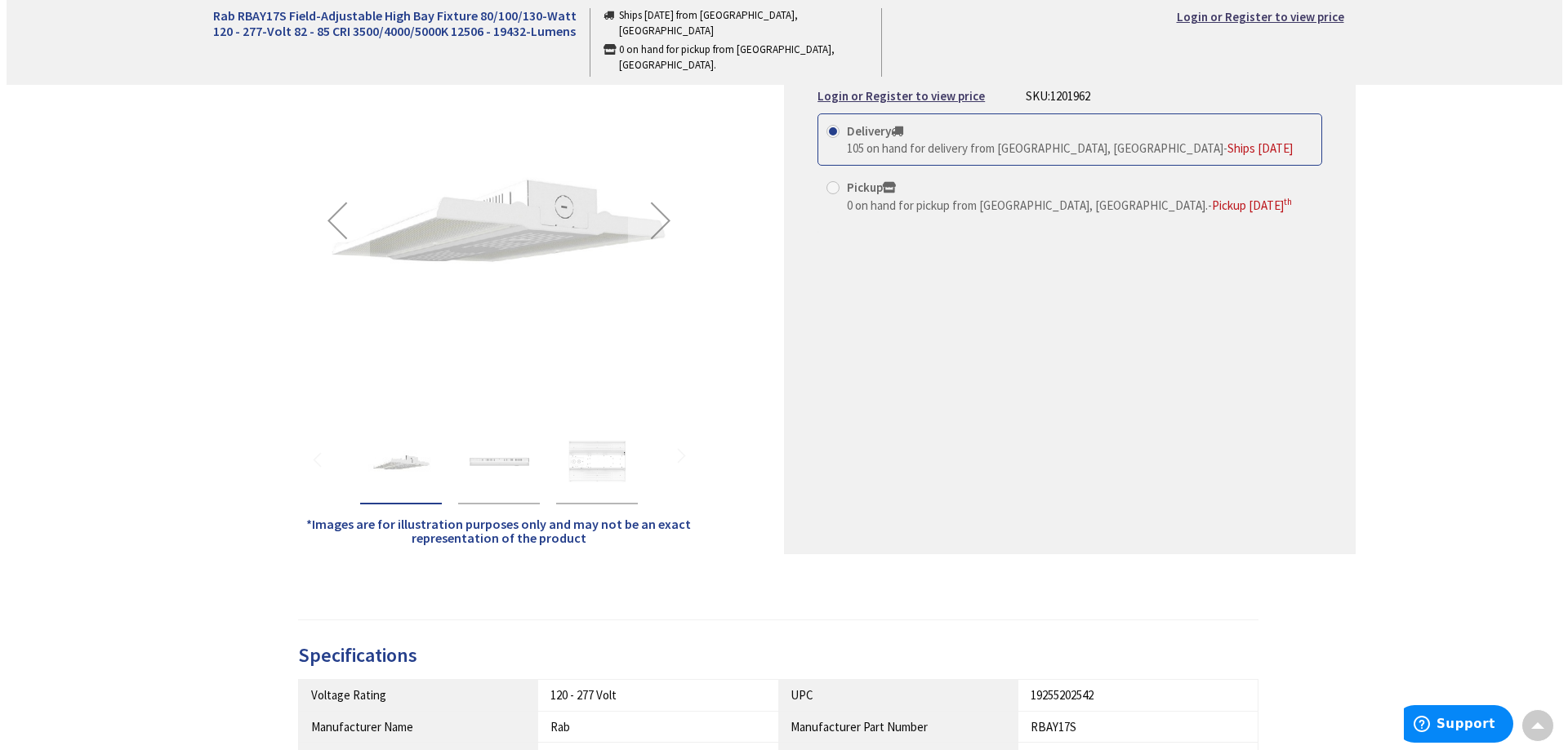
scroll to position [0, 0]
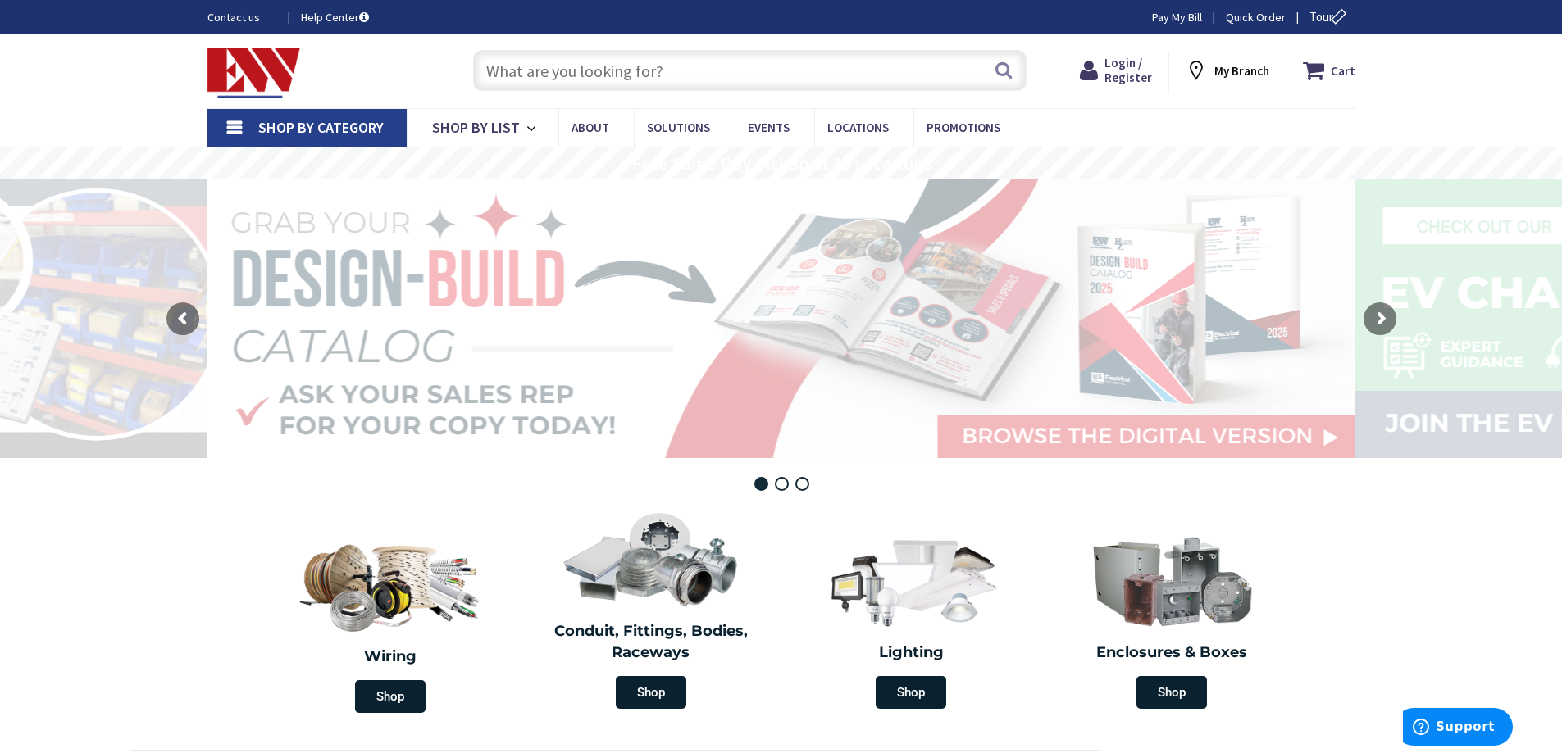
type input "[PERSON_NAME][GEOGRAPHIC_DATA][PERSON_NAME], [GEOGRAPHIC_DATA]"
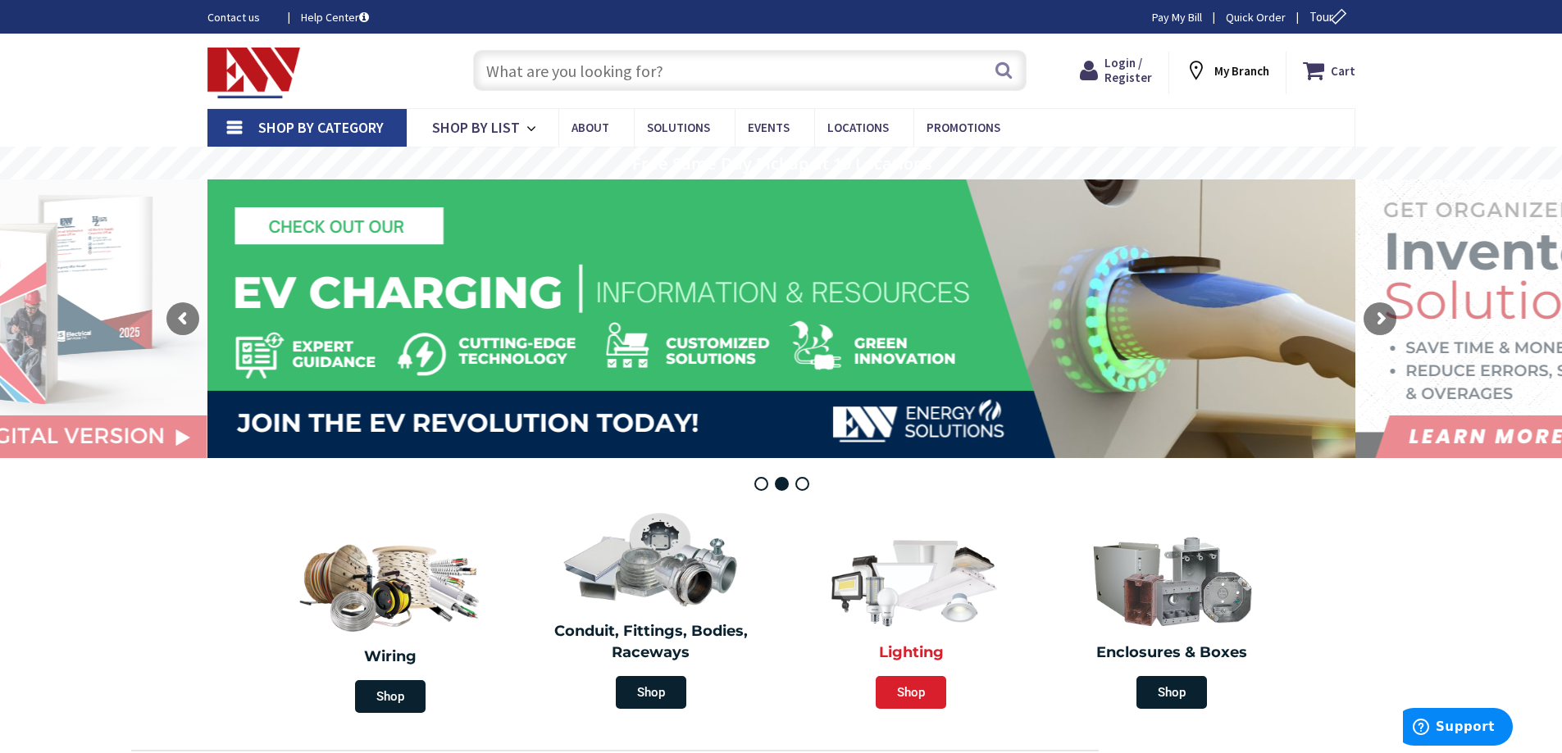
click at [925, 685] on span "Shop" at bounding box center [911, 692] width 71 height 33
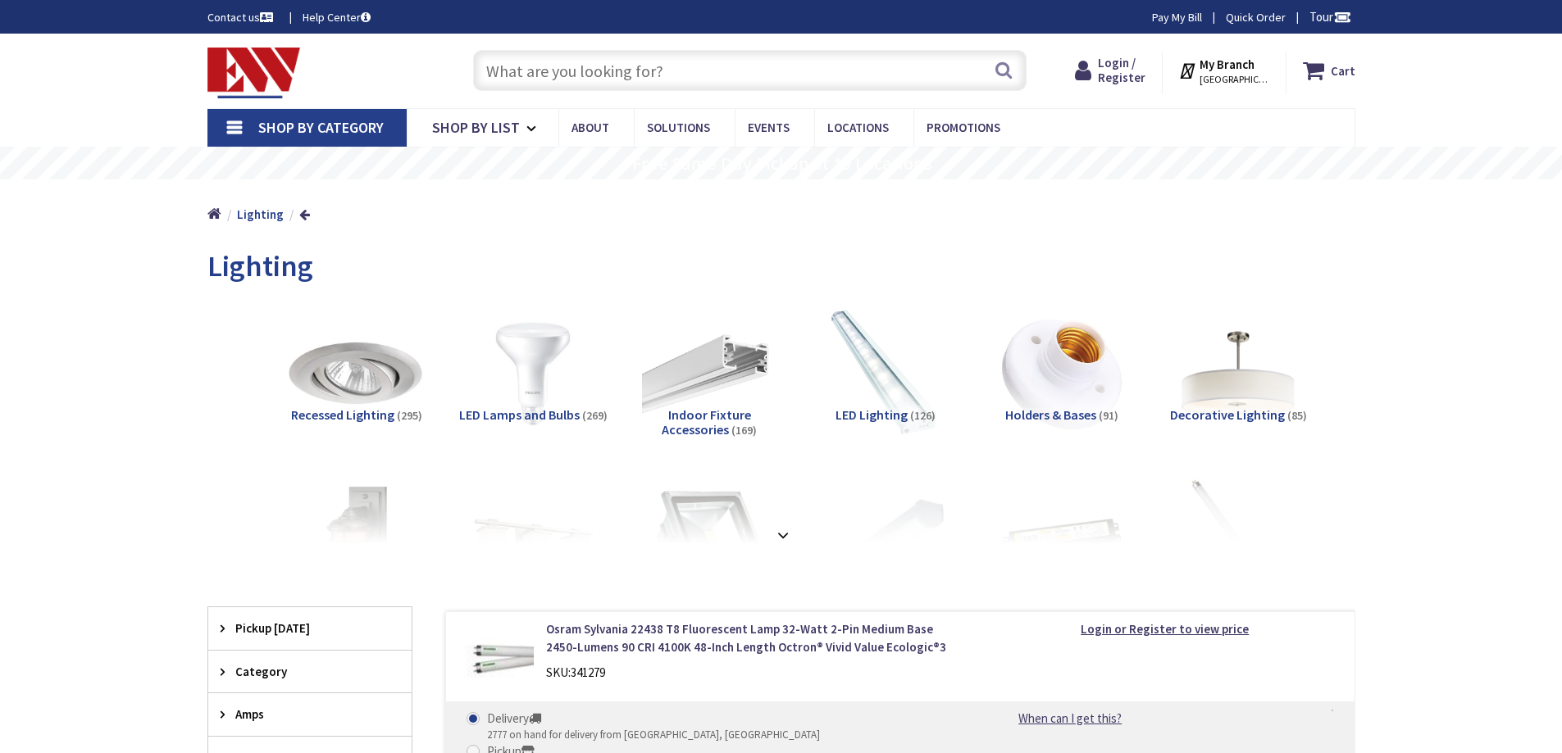
scroll to position [82, 0]
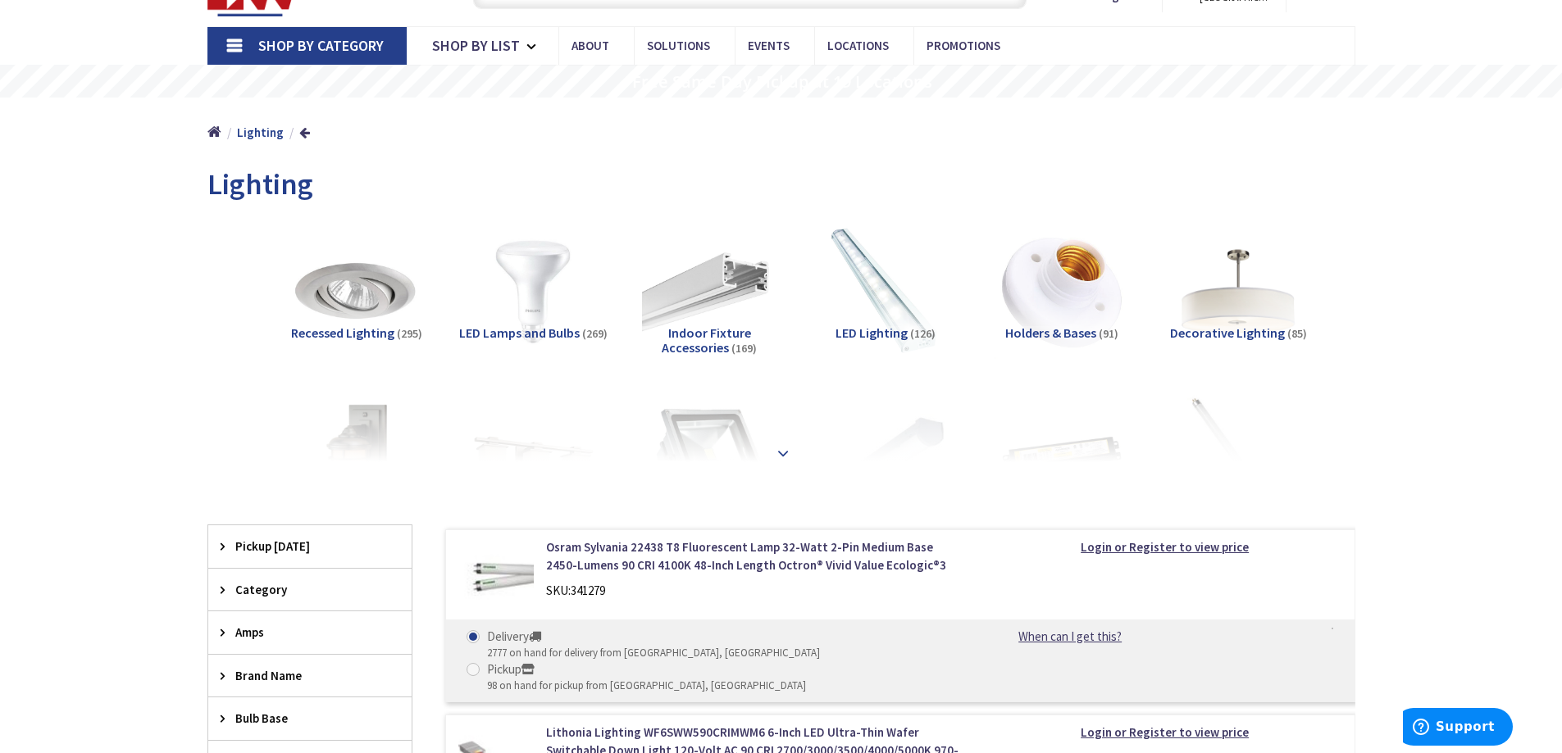
click at [774, 452] on strong at bounding box center [783, 453] width 20 height 18
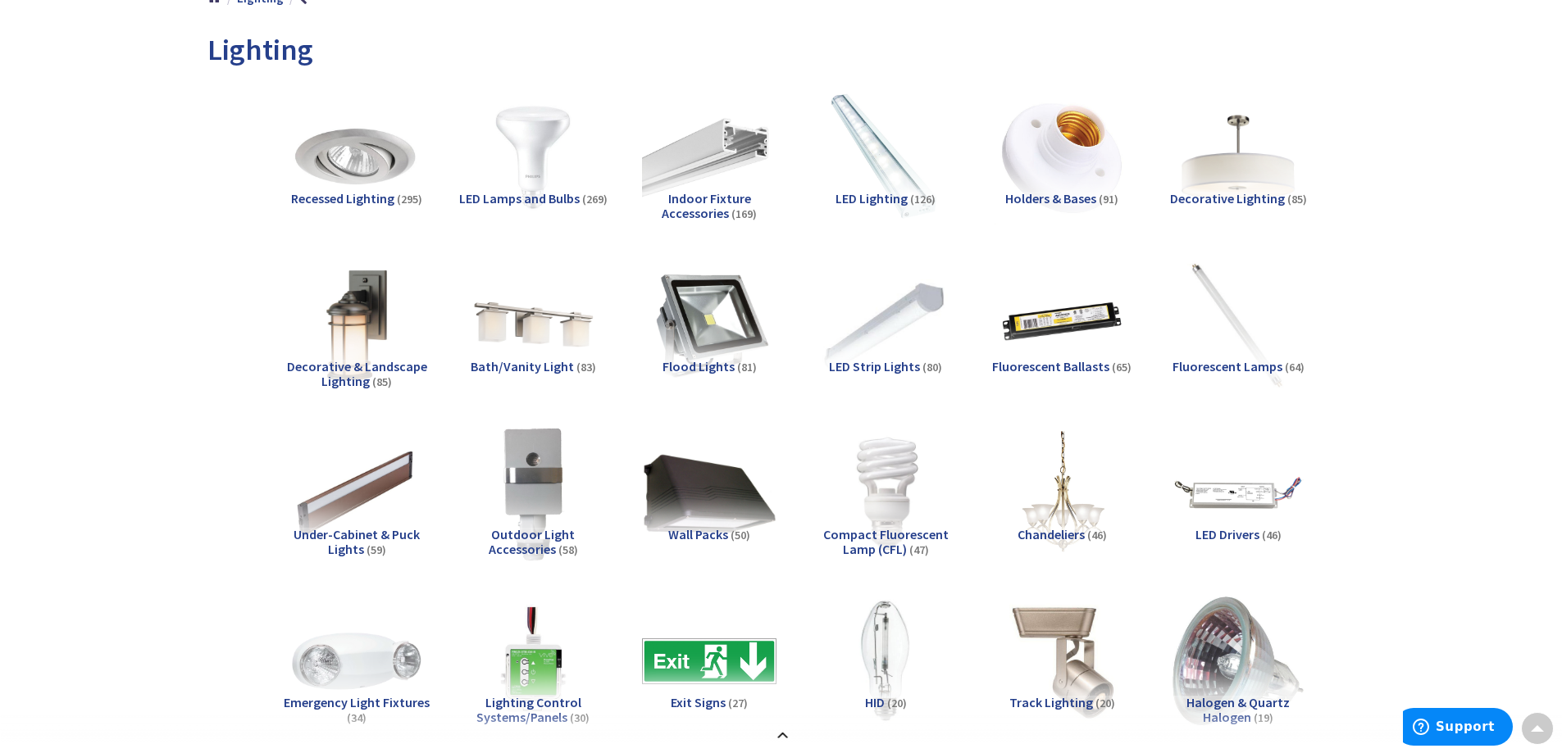
scroll to position [164, 0]
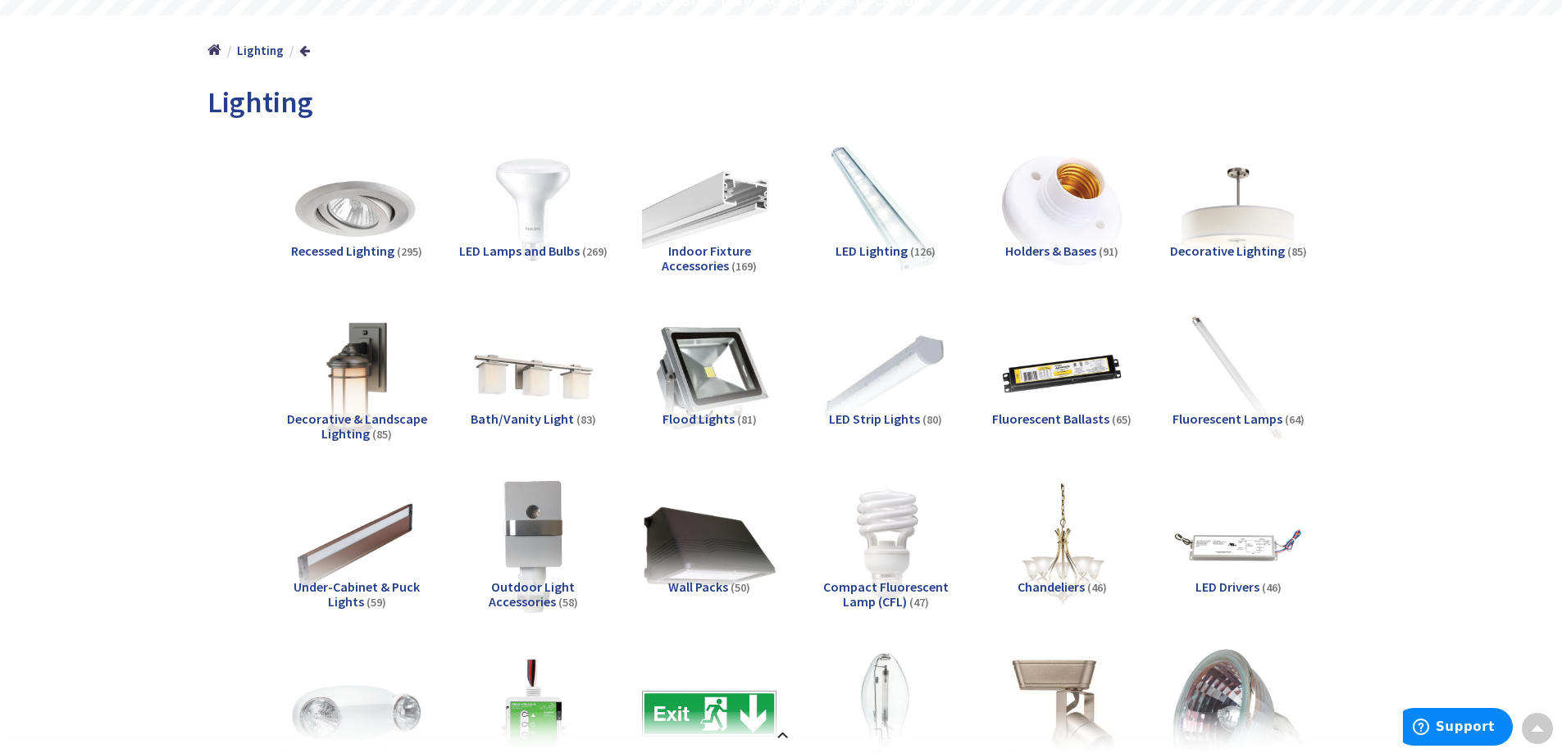
click at [885, 416] on span "LED Strip Lights" at bounding box center [874, 419] width 91 height 16
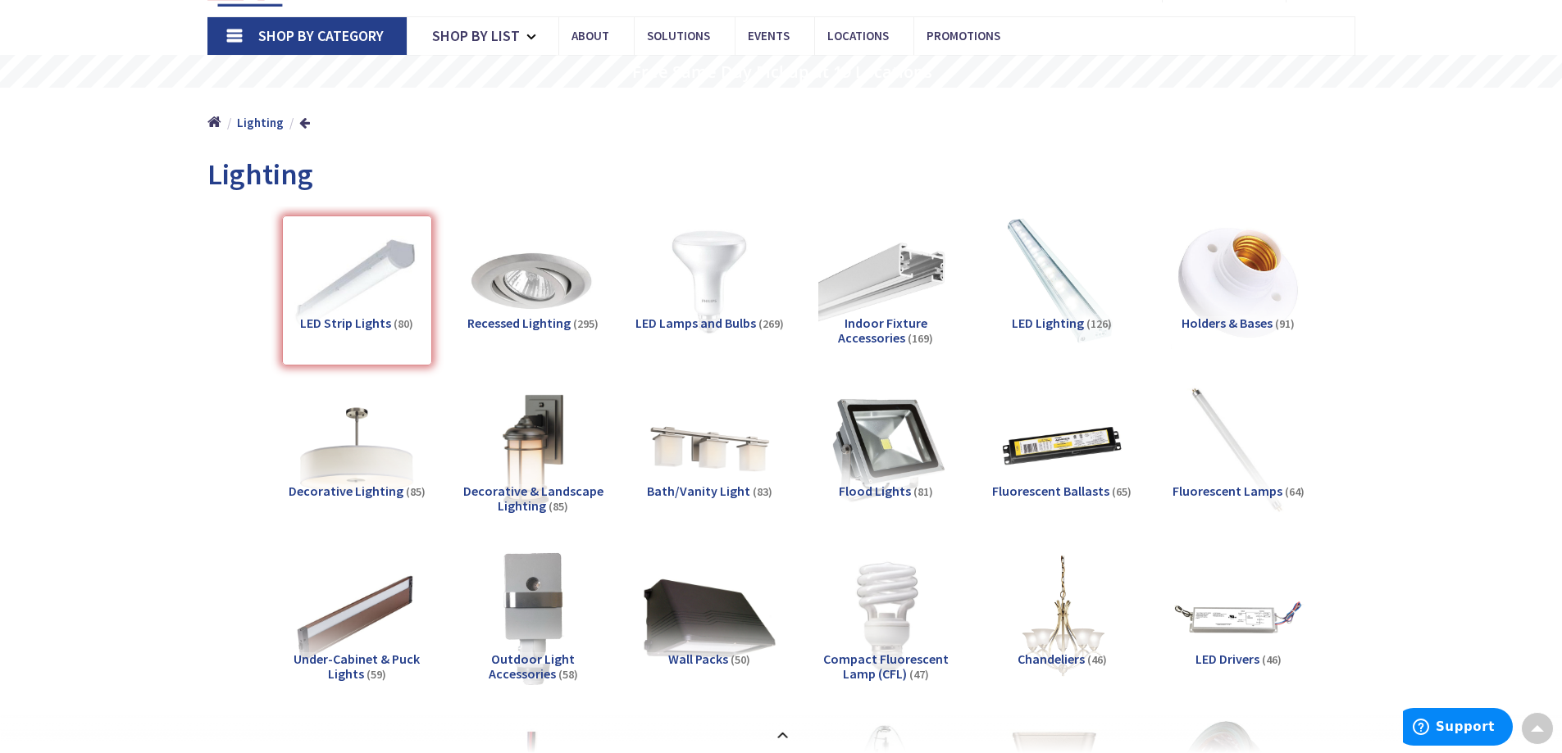
scroll to position [0, 0]
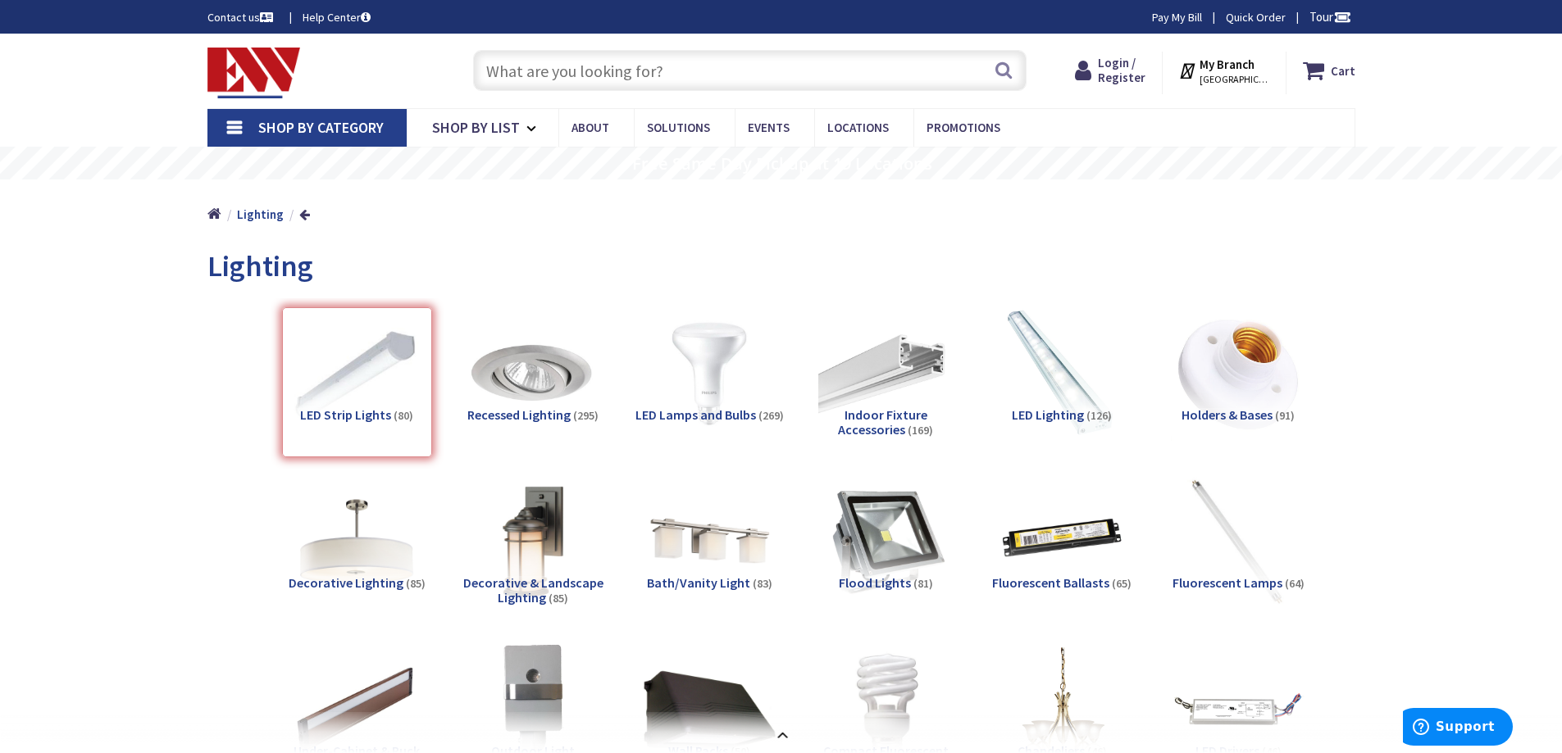
click at [1240, 70] on strong "My Branch" at bounding box center [1226, 65] width 55 height 16
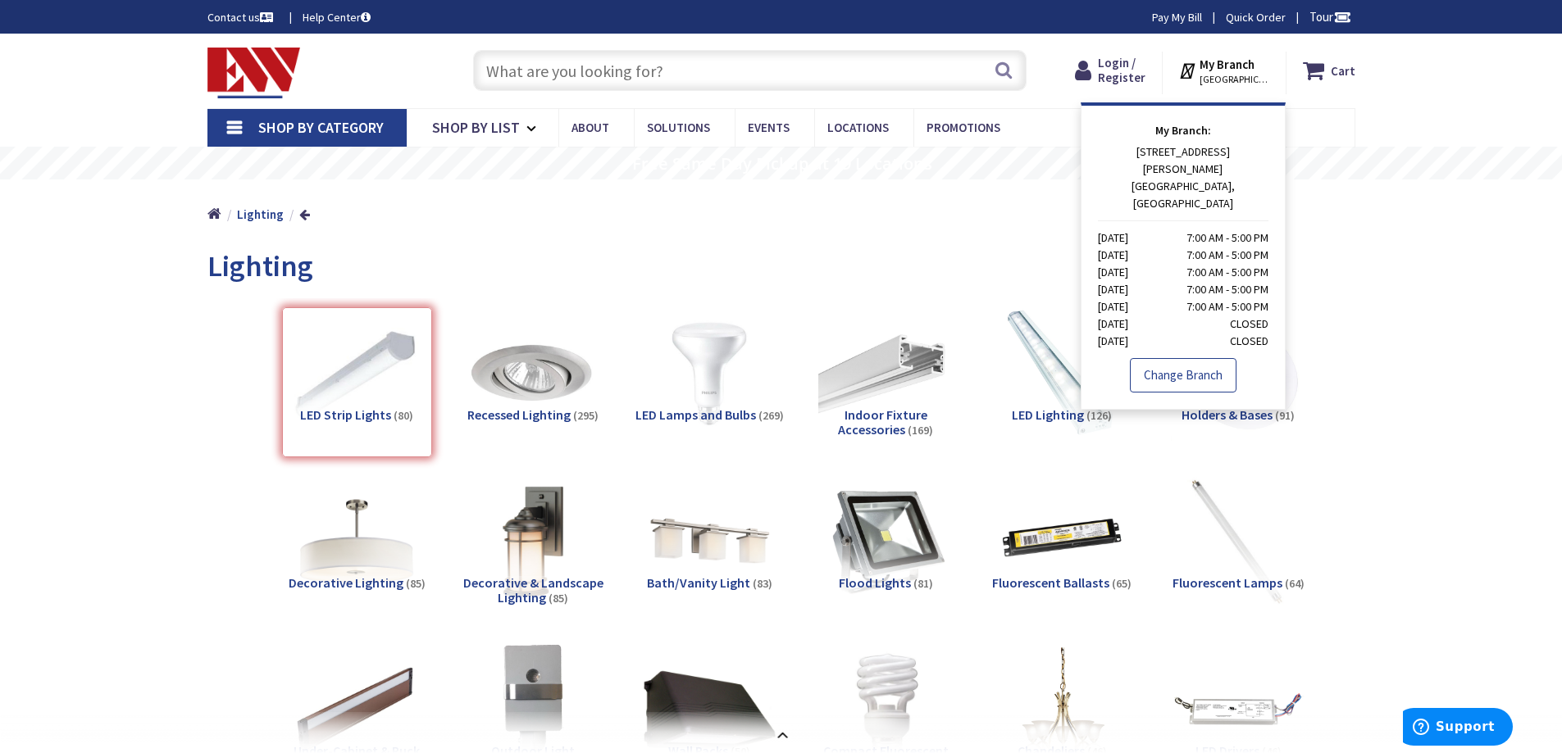
click at [1200, 358] on link "Change Branch" at bounding box center [1183, 375] width 107 height 34
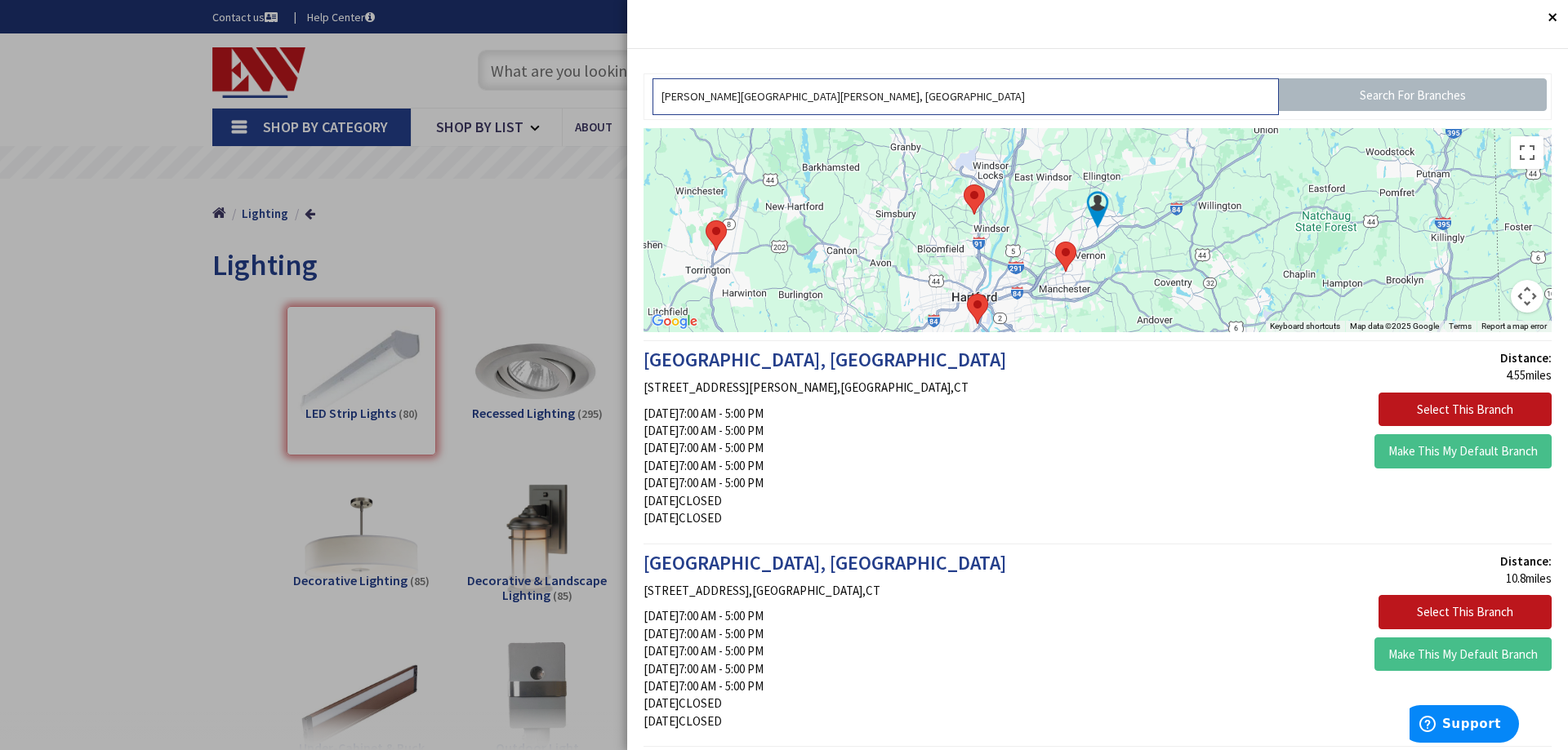
drag, startPoint x: 911, startPoint y: 107, endPoint x: 607, endPoint y: 101, distance: 304.1
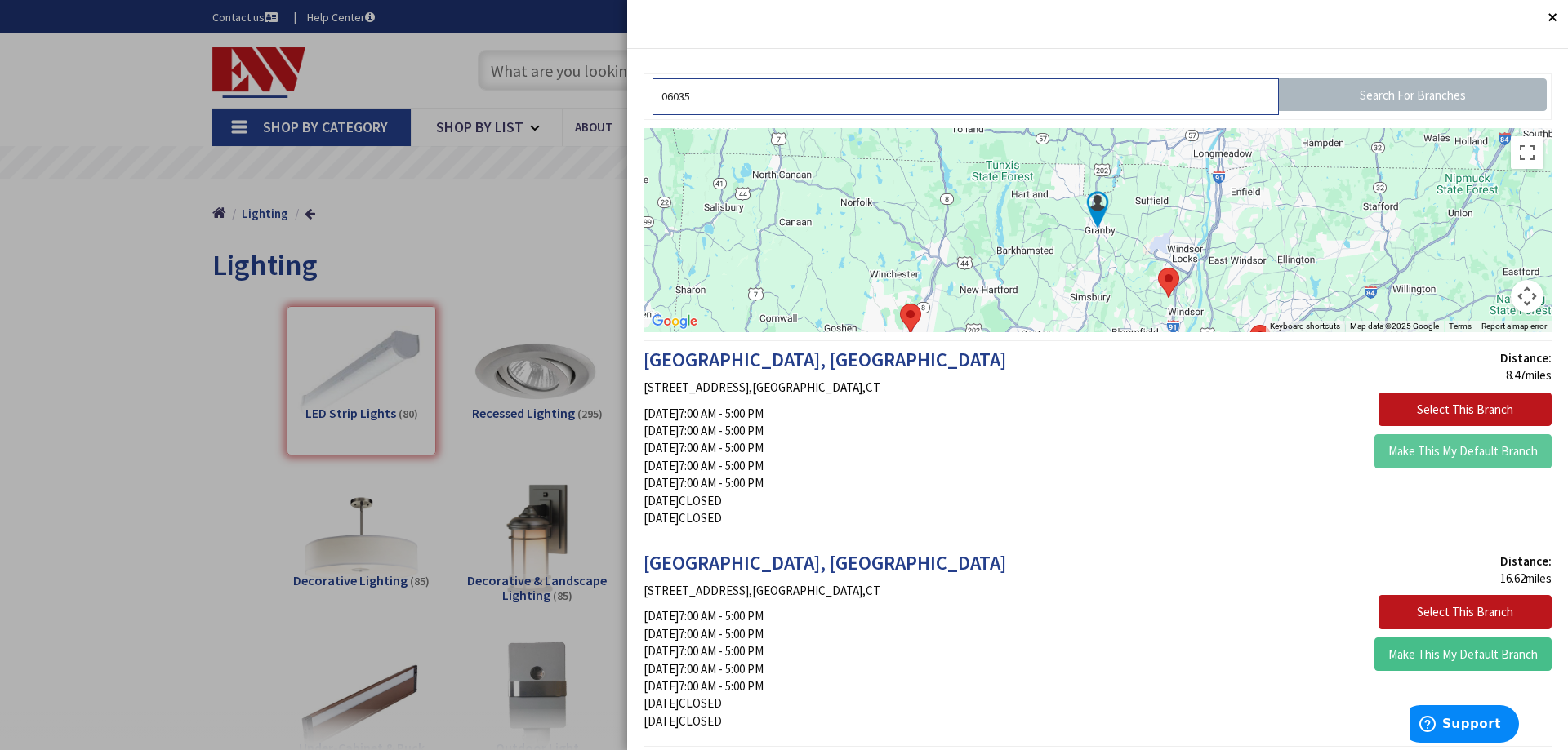
type input "06035"
click at [1454, 450] on button "Make This My Default Branch" at bounding box center [1463, 451] width 177 height 34
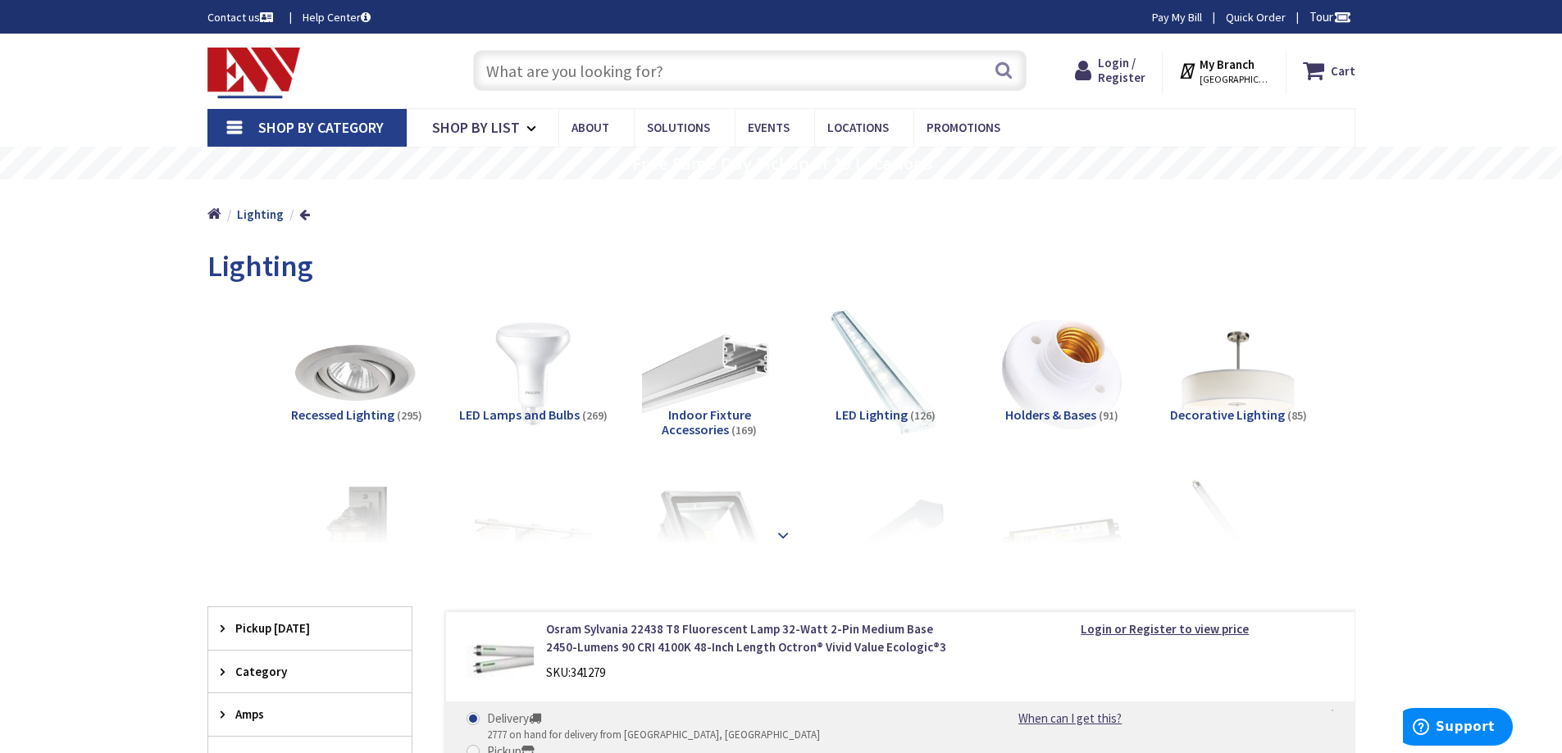
click at [777, 535] on strong at bounding box center [783, 535] width 20 height 18
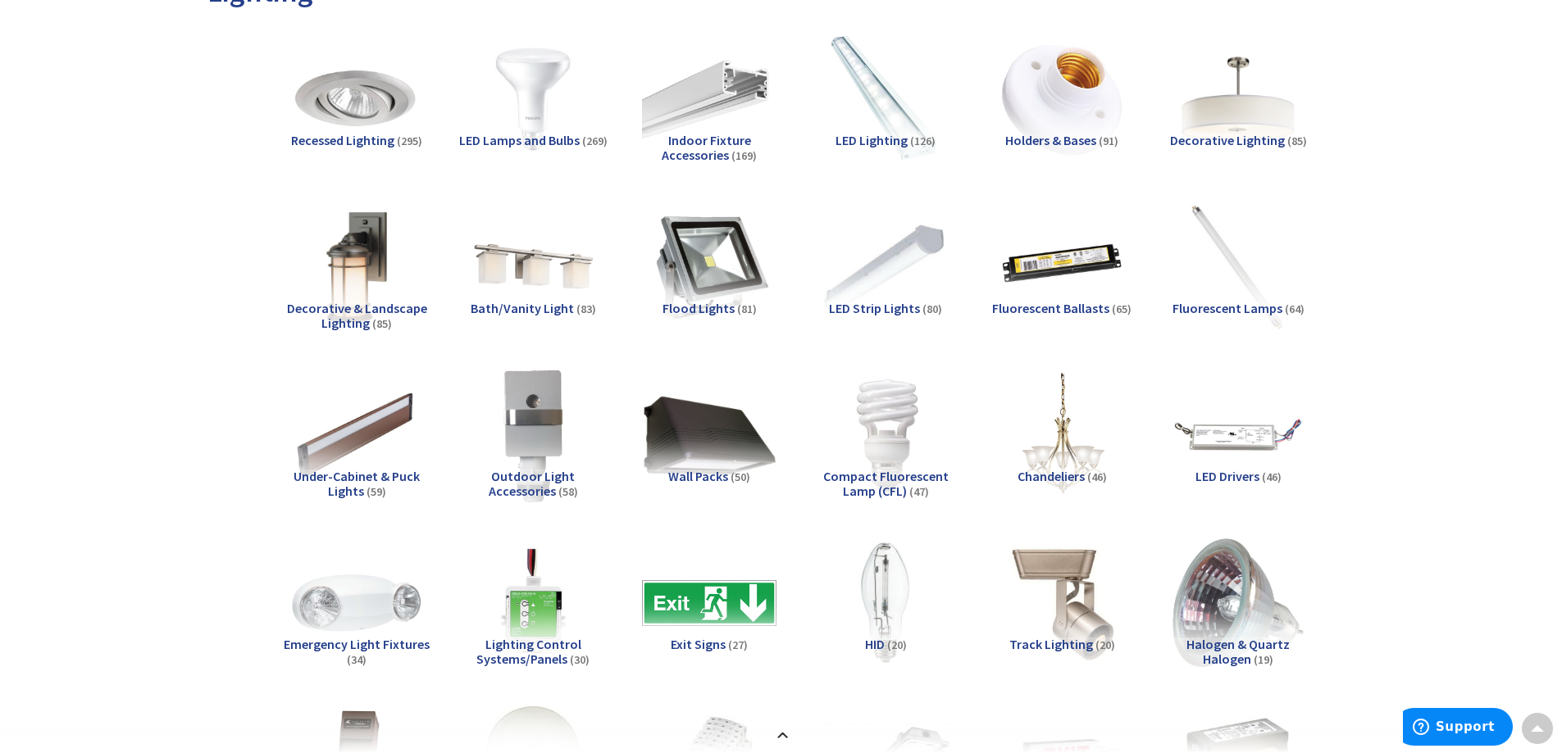
scroll to position [246, 0]
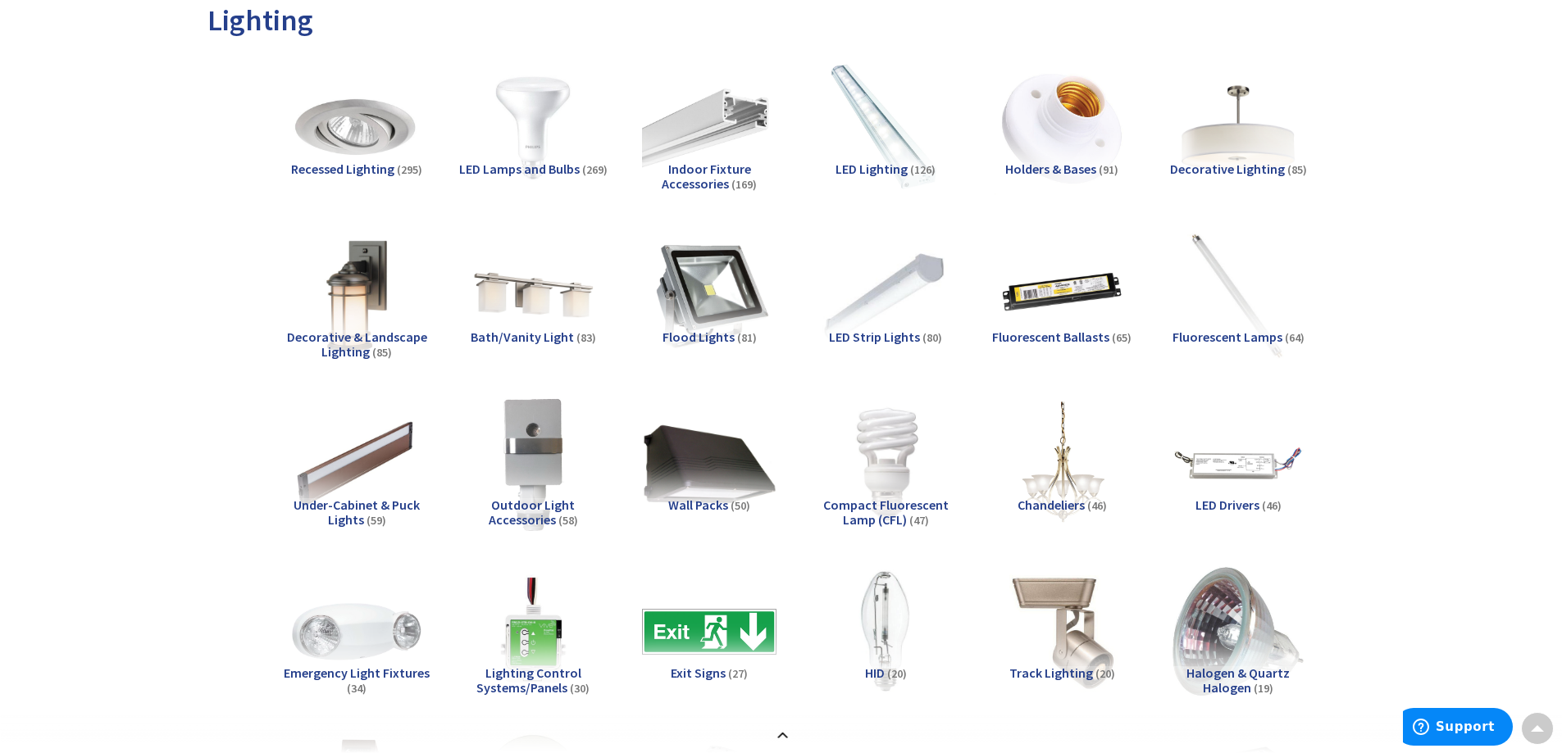
click at [905, 336] on span "LED Strip Lights" at bounding box center [874, 337] width 91 height 16
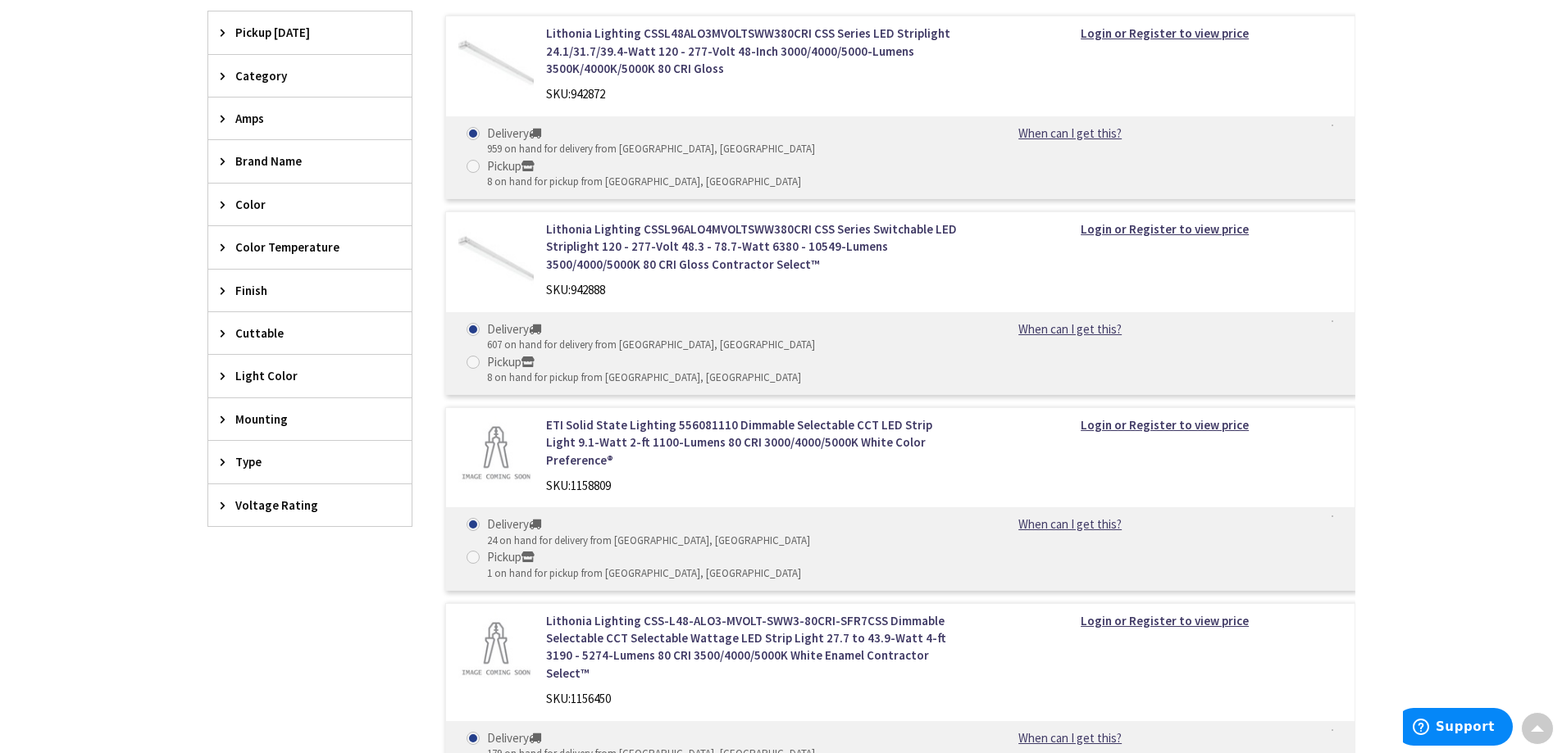
scroll to position [1394, 0]
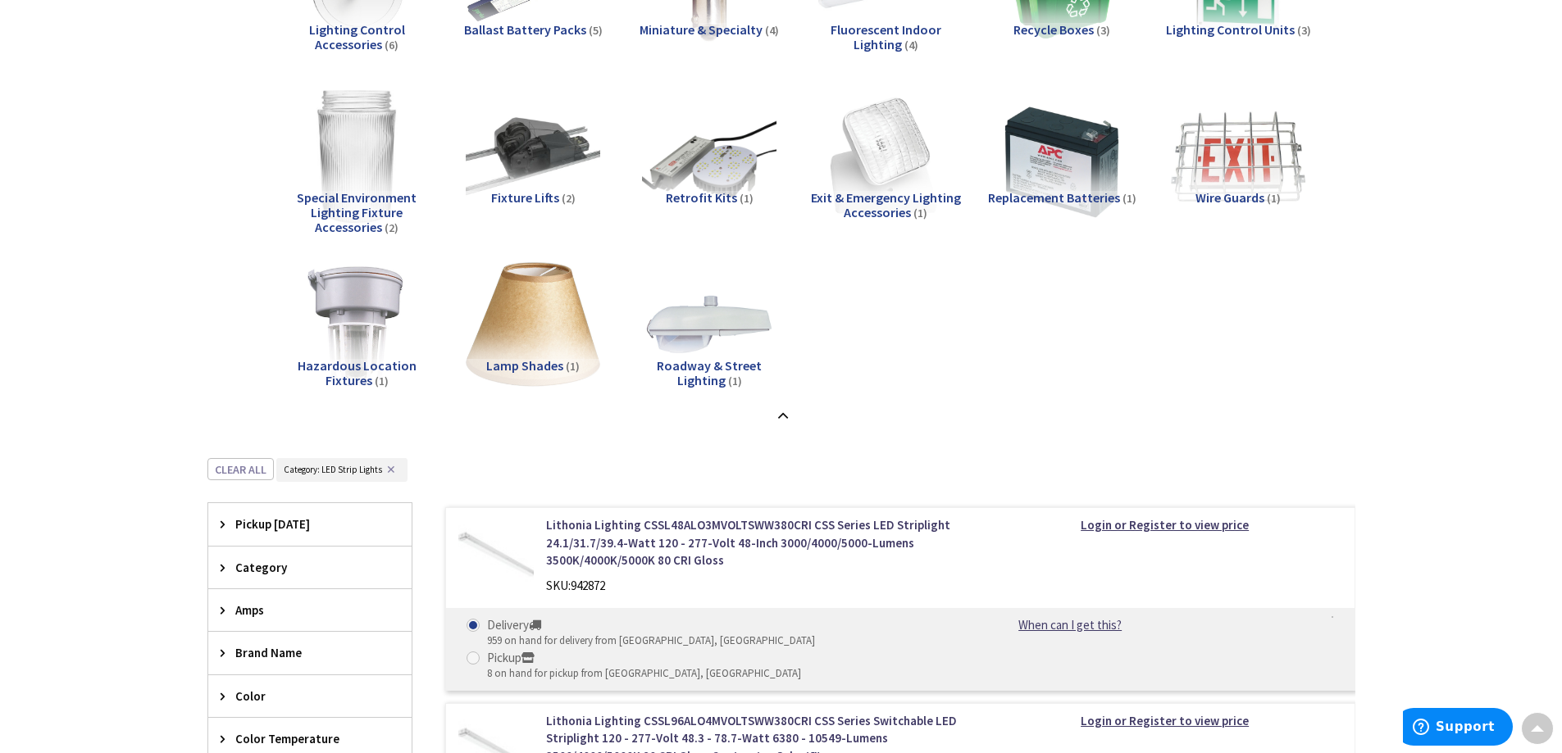
click at [269, 529] on span "Pickup Today" at bounding box center [302, 524] width 134 height 17
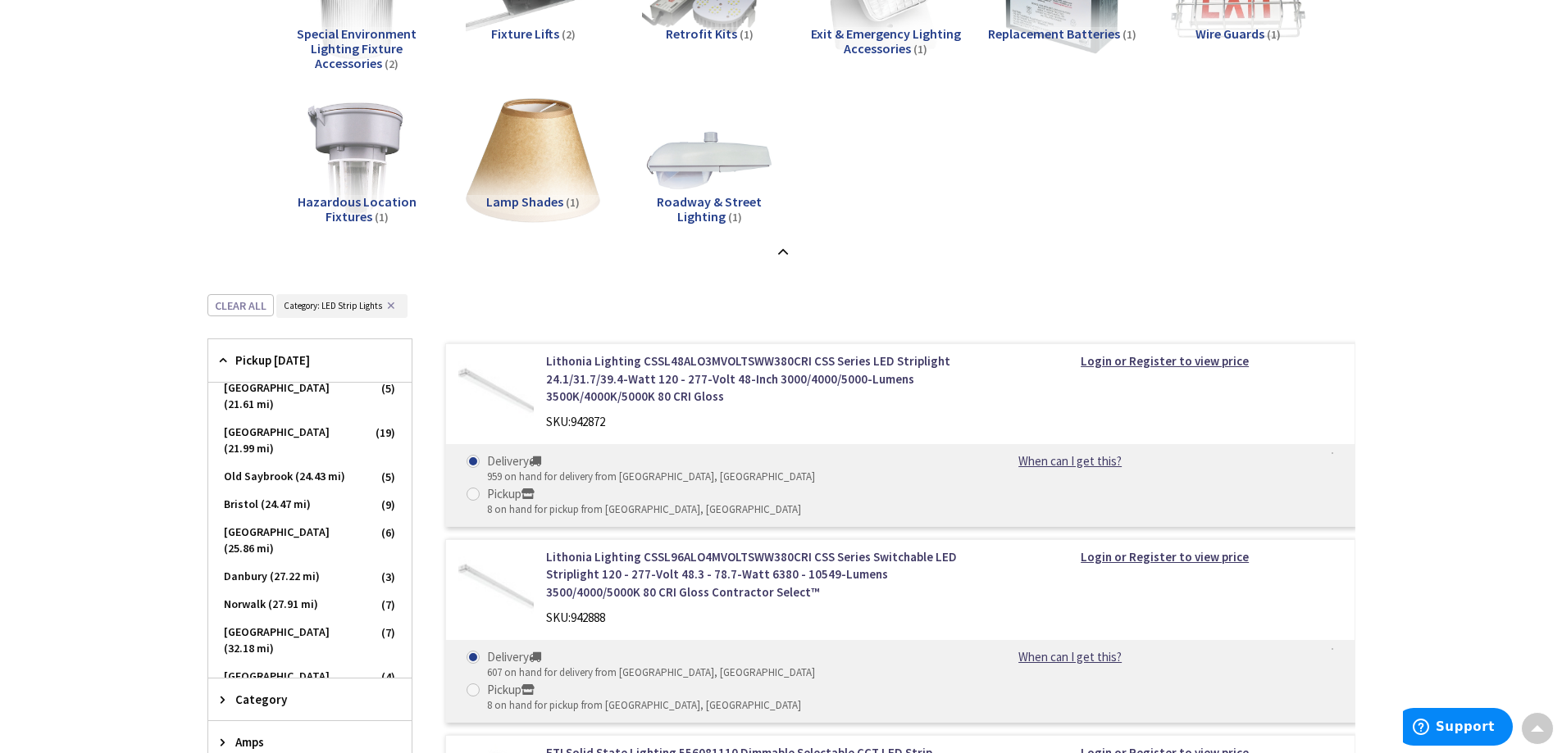
scroll to position [234, 0]
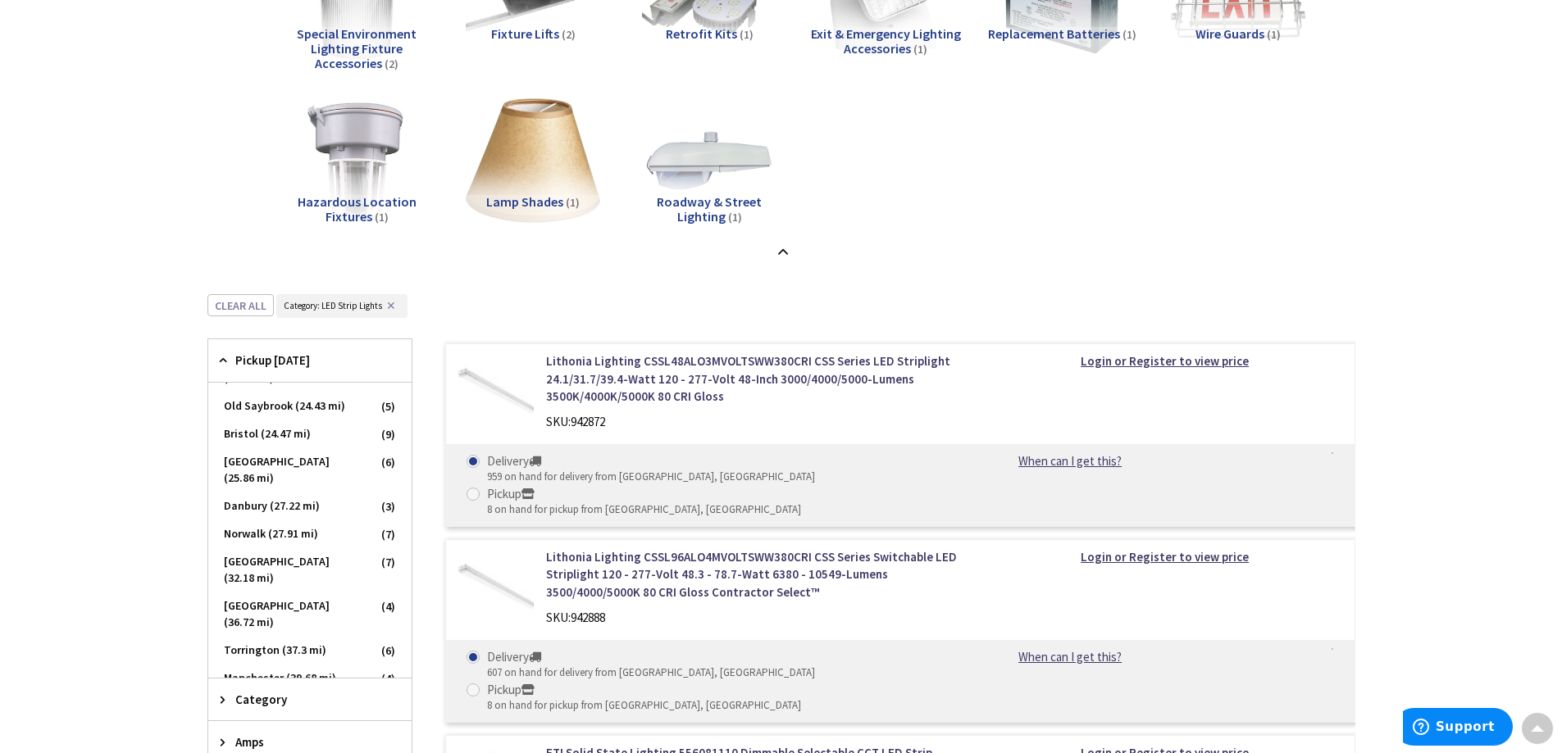
click at [258, 693] on span "Windsor (40.95 mi)" at bounding box center [309, 707] width 203 height 28
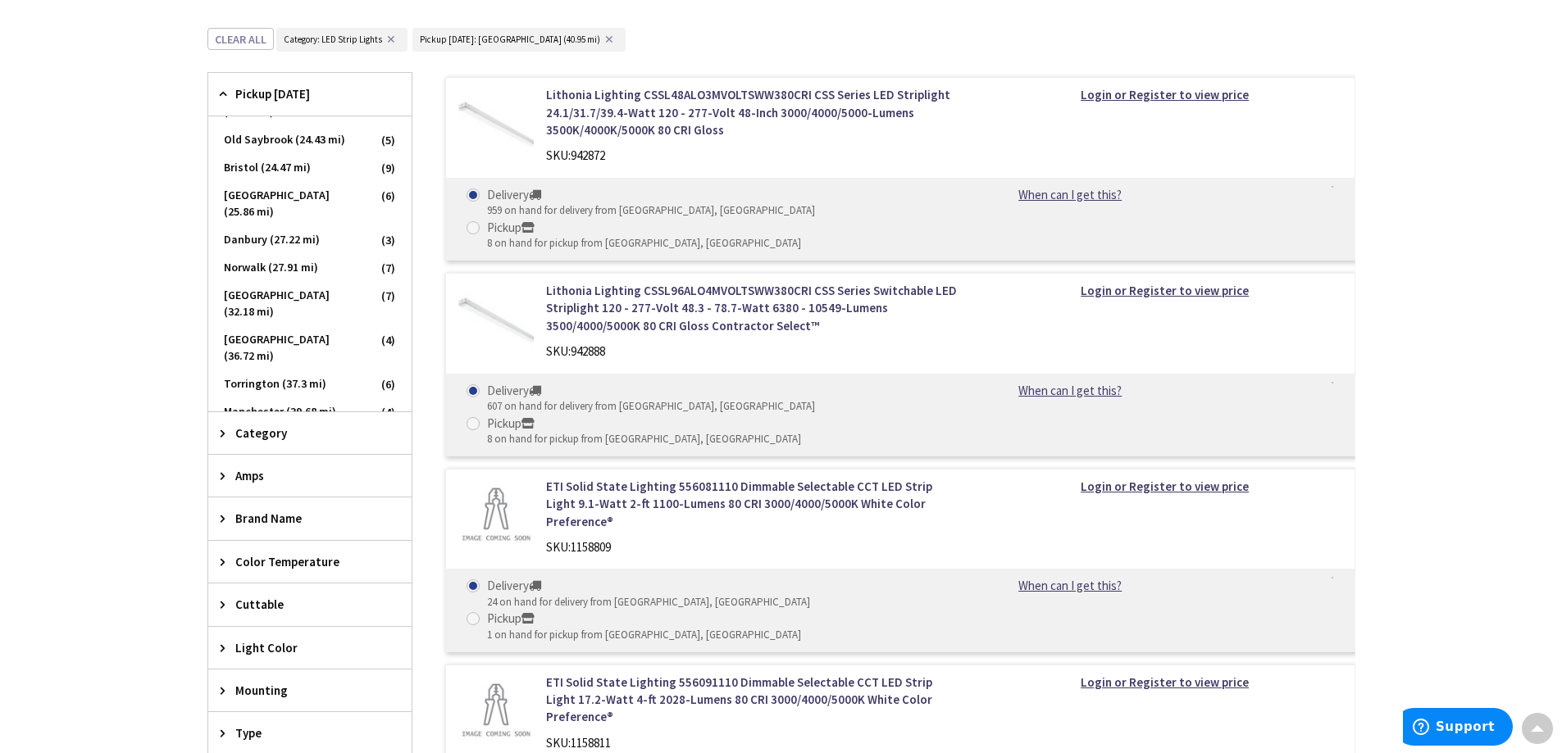
scroll to position [902, 0]
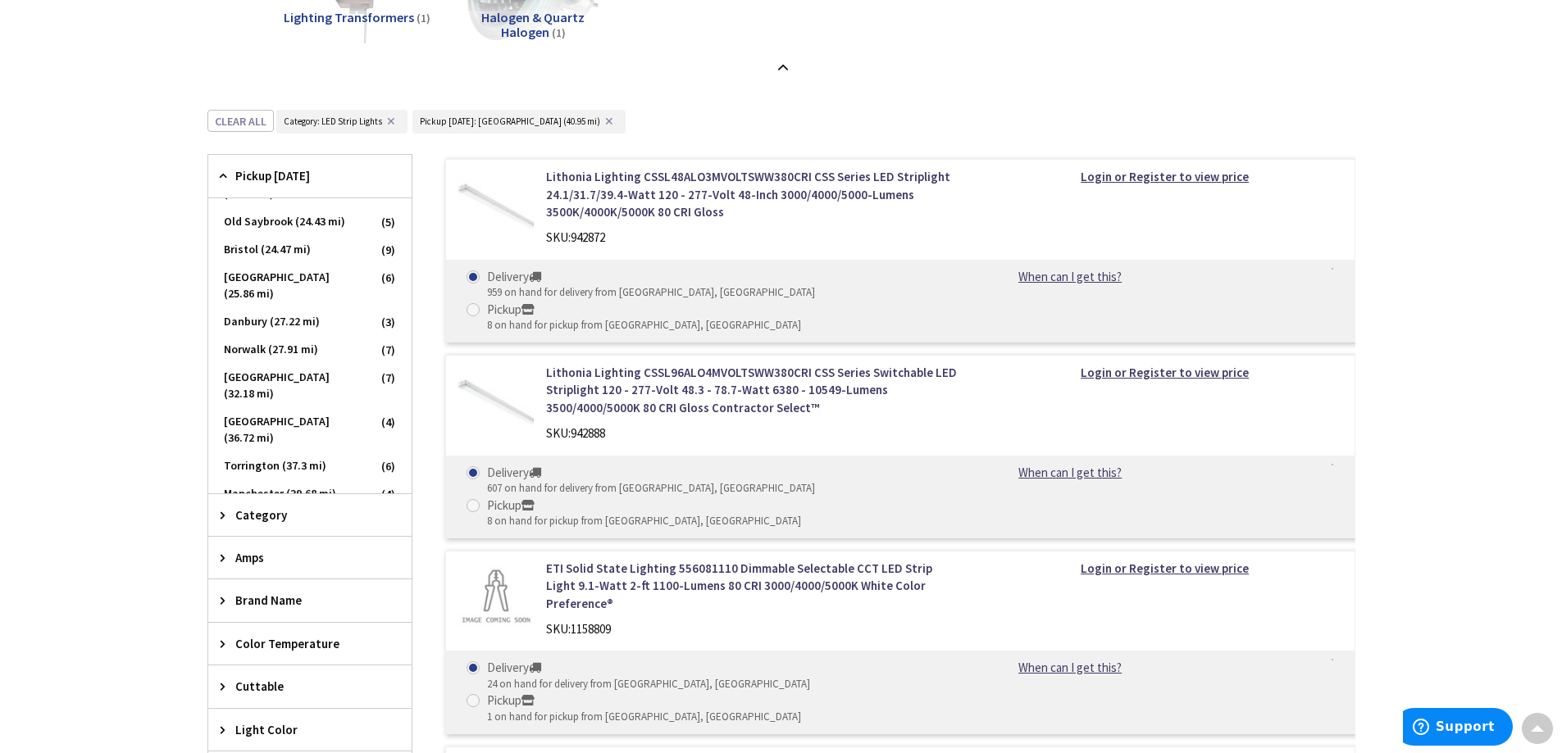
drag, startPoint x: 636, startPoint y: 41, endPoint x: 635, endPoint y: 33, distance: 8.4
click at [480, 303] on span at bounding box center [472, 309] width 13 height 13
click at [481, 304] on input "Pickup 8 on hand for pickup from Windsor, CT" at bounding box center [476, 309] width 11 height 11
radio input "true"
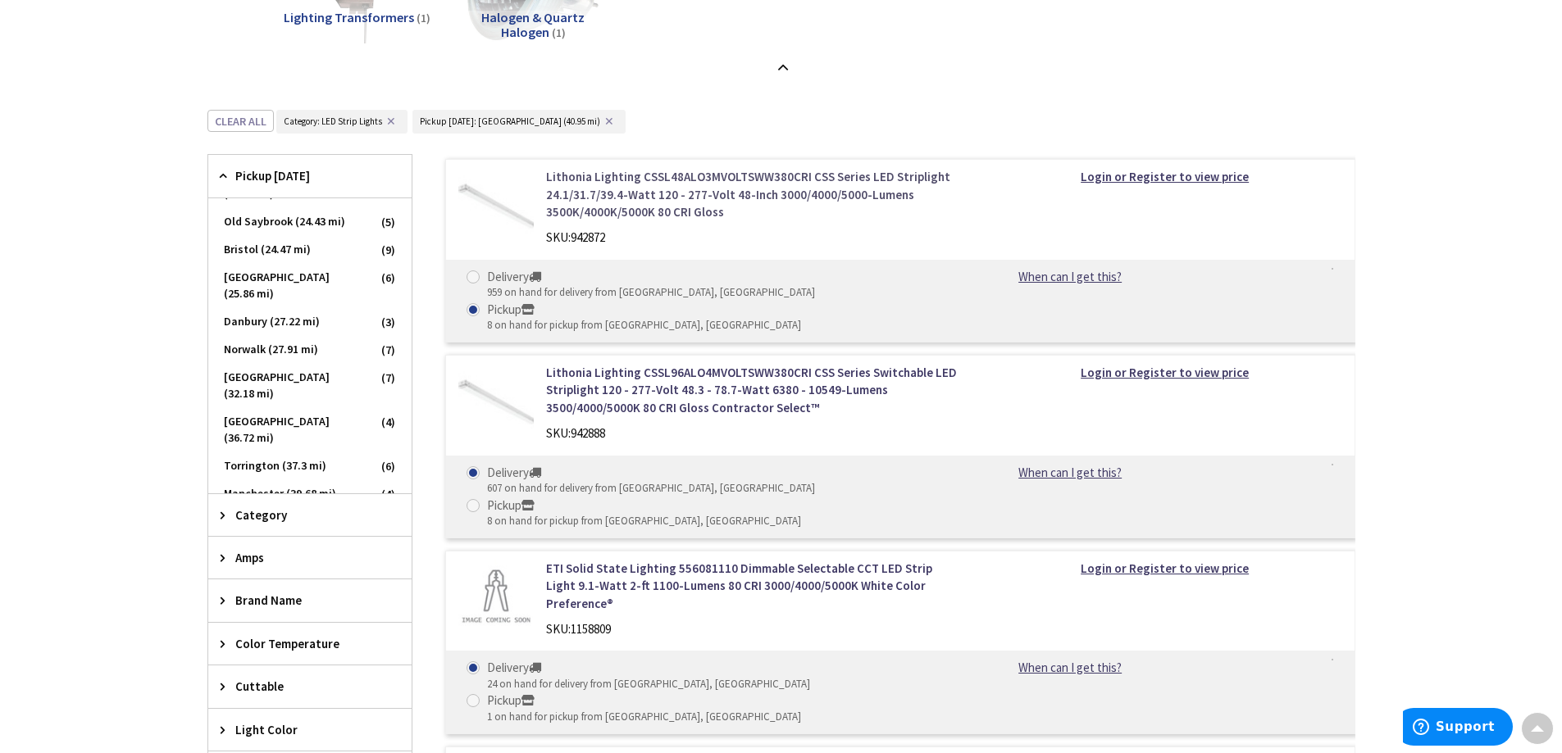
click at [619, 174] on link "Lithonia Lighting CSSL48ALO3MVOLTSWW380CRI CSS Series LED Striplight 24.1/31.7/…" at bounding box center [754, 194] width 417 height 52
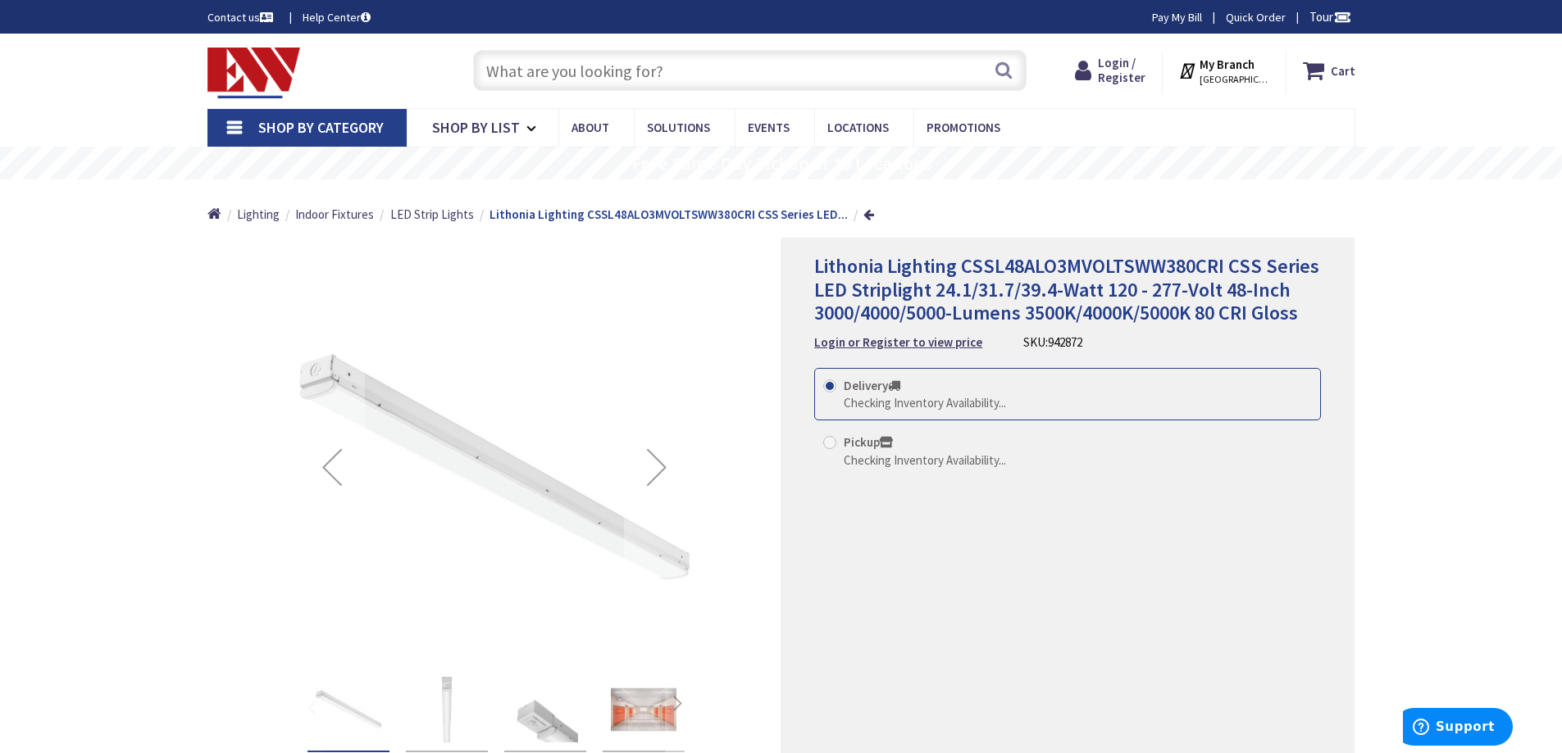
radio input "true"
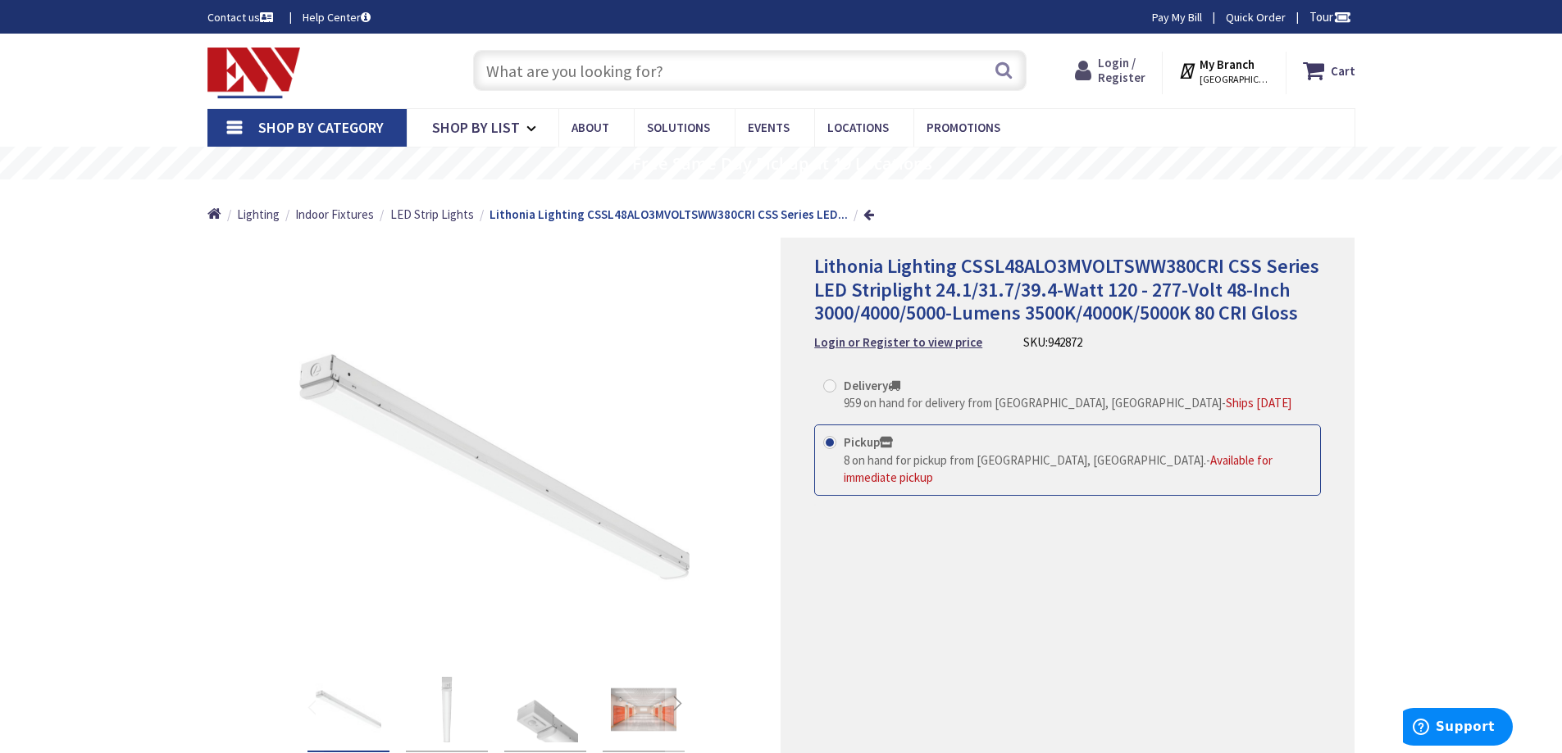
click at [1137, 65] on span "Login / Register" at bounding box center [1122, 70] width 48 height 30
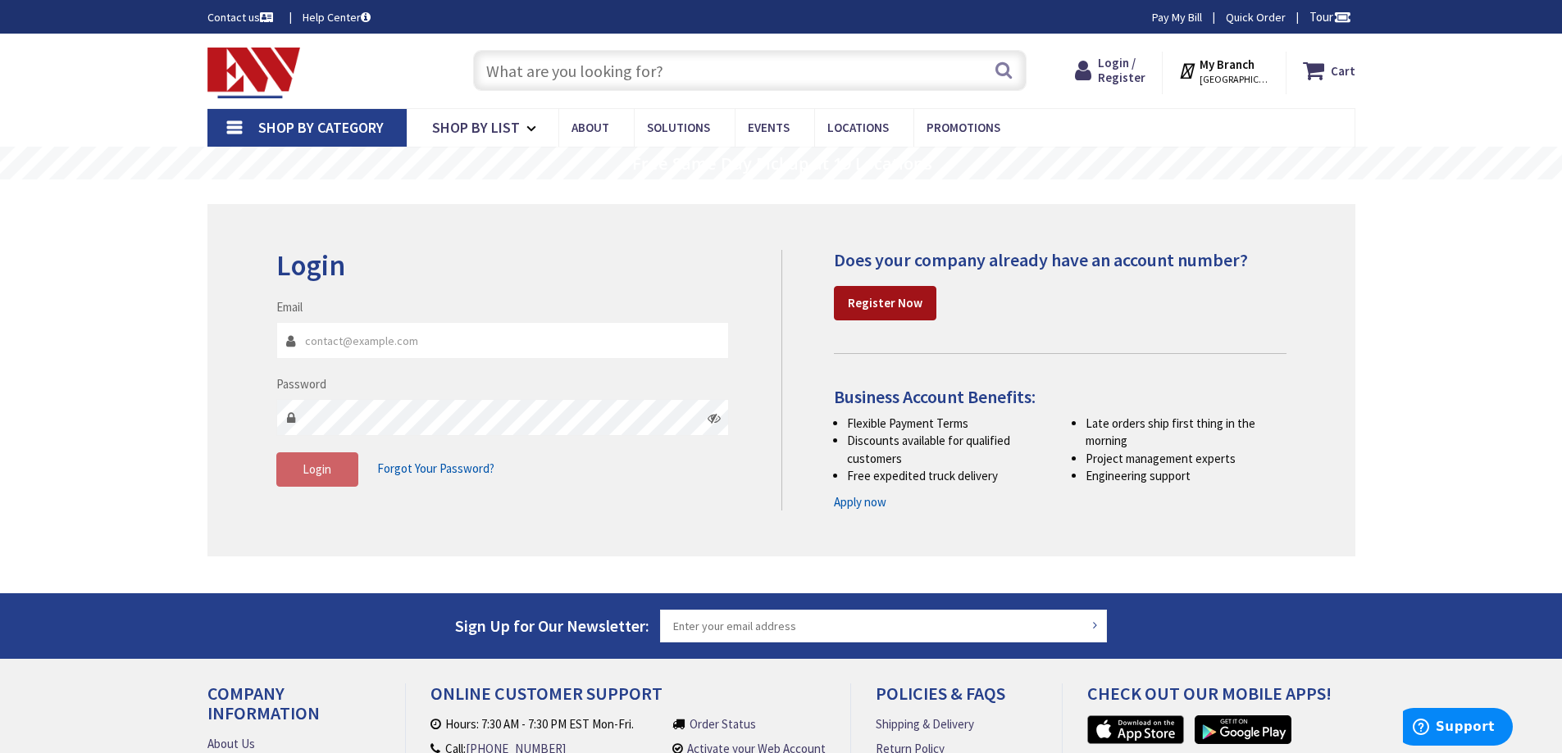
click at [898, 303] on strong "Register Now" at bounding box center [885, 303] width 75 height 16
